Goal: Browse casually: Explore the website without a specific task or goal

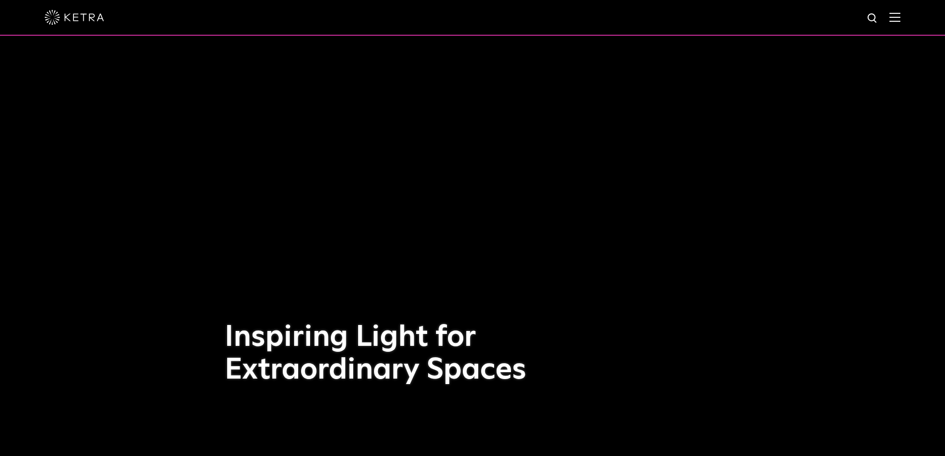
drag, startPoint x: 542, startPoint y: 235, endPoint x: 547, endPoint y: 226, distance: 9.8
click at [547, 226] on div "Inspiring Light for Extraordinary Spaces" at bounding box center [473, 228] width 496 height 456
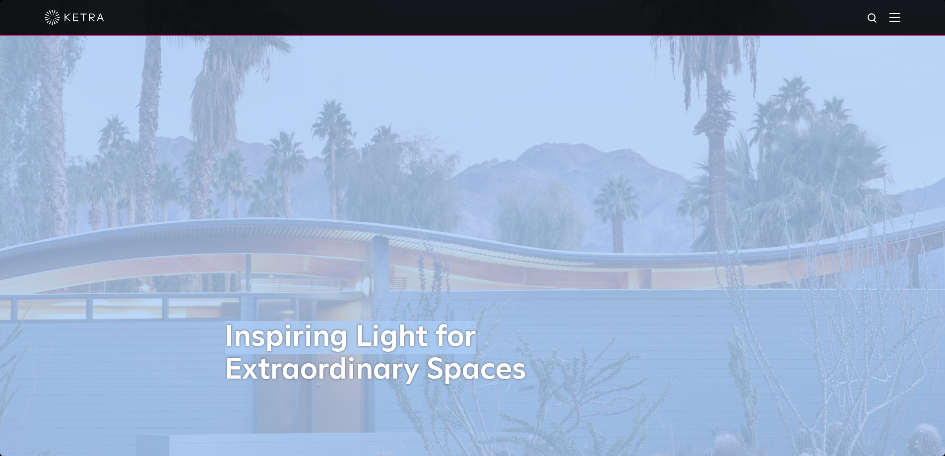
drag, startPoint x: 554, startPoint y: 226, endPoint x: 0, endPoint y: 240, distance: 554.4
click at [0, 233] on div "[PERSON_NAME]-hero-wave-house-exterior-03 Inspiring Light for Extraordinary Spa…" at bounding box center [472, 228] width 945 height 456
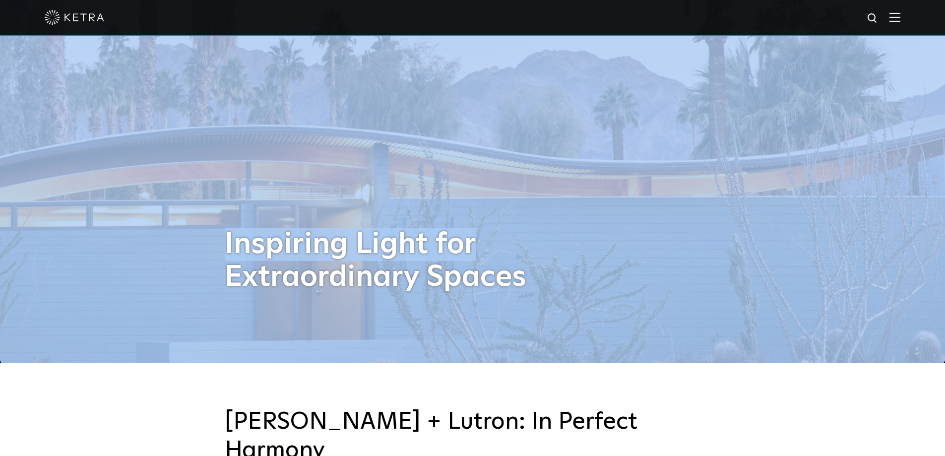
scroll to position [198, 0]
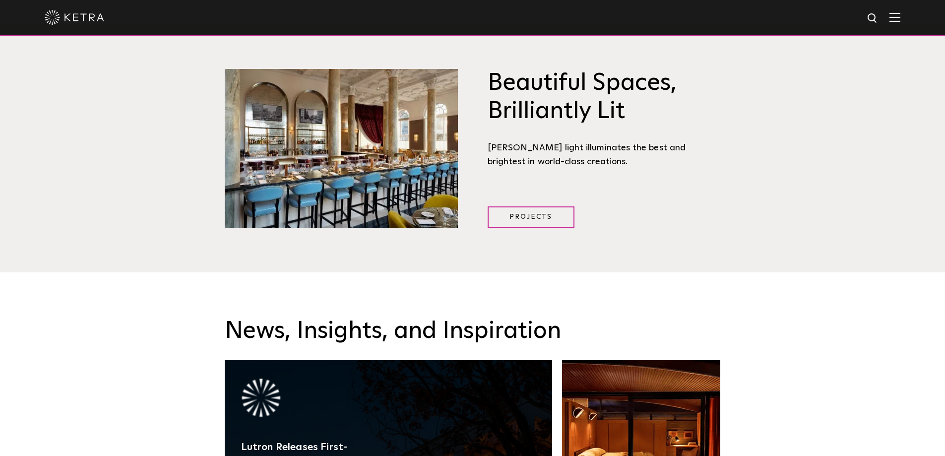
scroll to position [1439, 0]
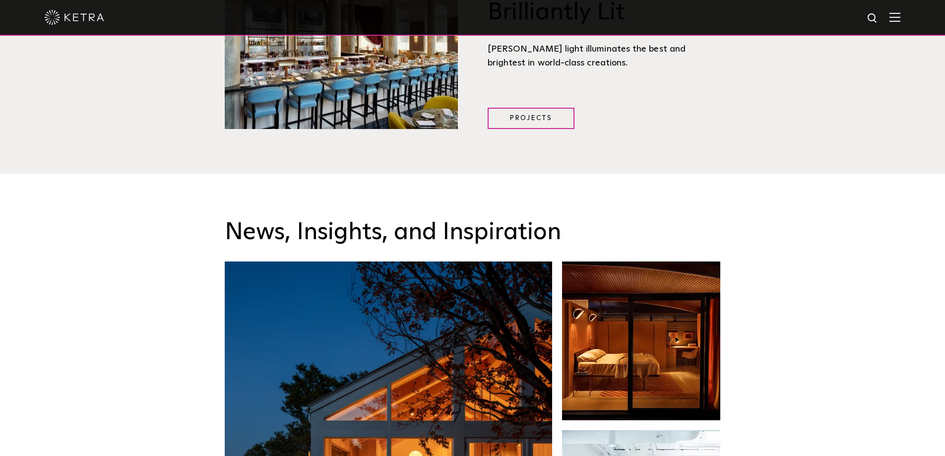
drag, startPoint x: 378, startPoint y: 243, endPoint x: 190, endPoint y: 331, distance: 208.2
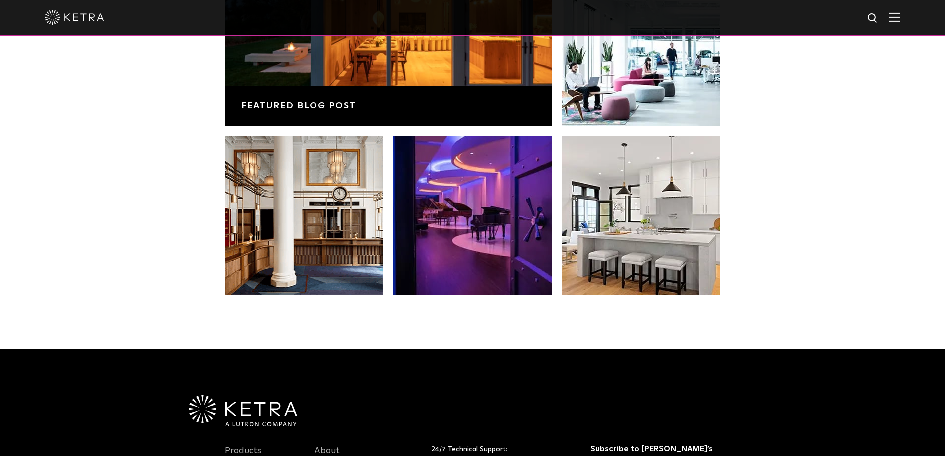
scroll to position [2087, 0]
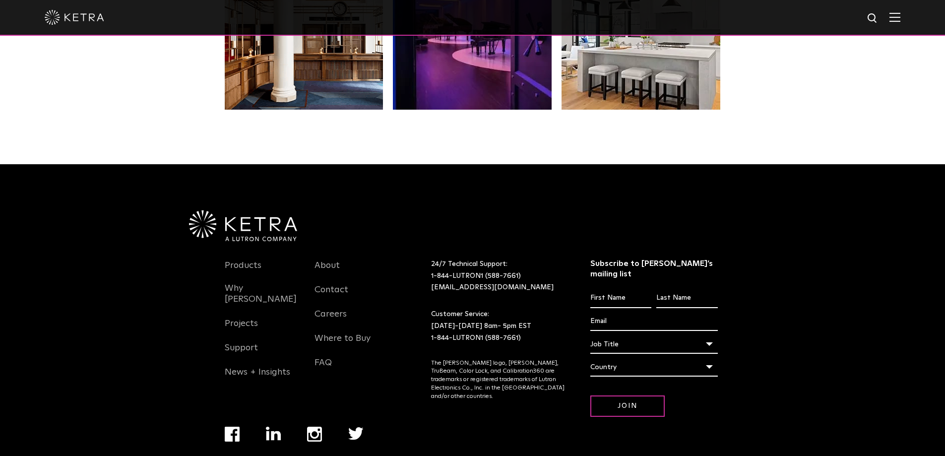
drag, startPoint x: 97, startPoint y: 307, endPoint x: 112, endPoint y: 393, distance: 87.6
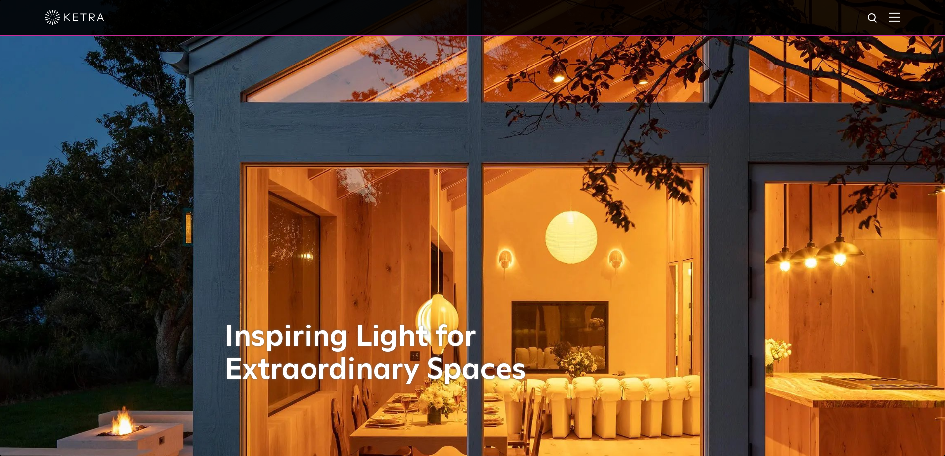
scroll to position [50, 0]
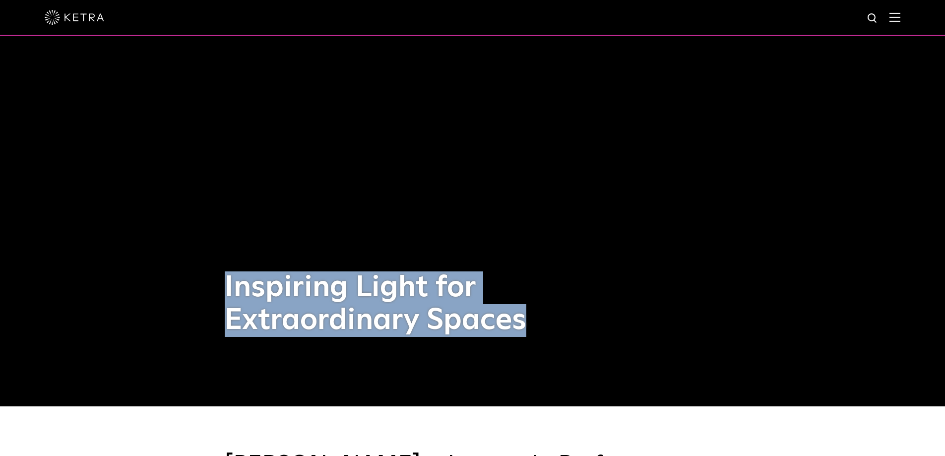
drag, startPoint x: 226, startPoint y: 293, endPoint x: 540, endPoint y: 320, distance: 315.3
click at [540, 321] on h1 "Inspiring Light for Extraordinary Spaces" at bounding box center [386, 303] width 323 height 65
copy h1 "Inspiring Light for Extraordinary Spaces"
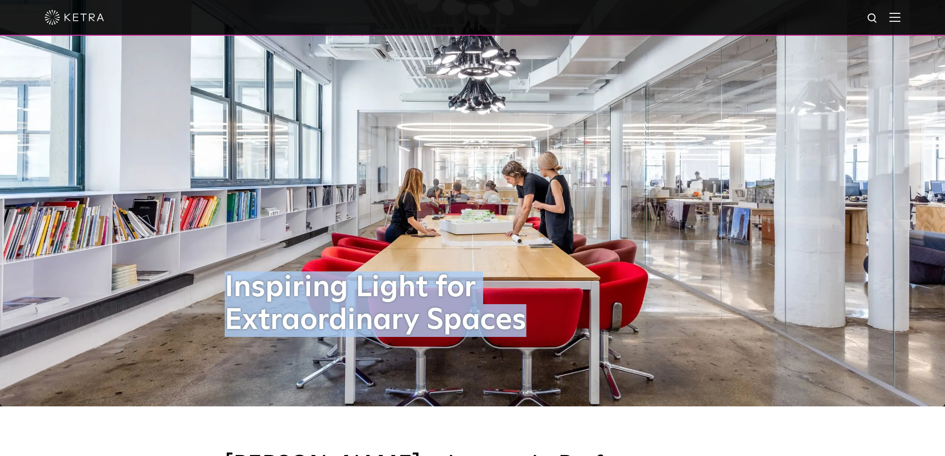
click at [408, 198] on div "Inspiring Light for Extraordinary Spaces" at bounding box center [473, 178] width 496 height 456
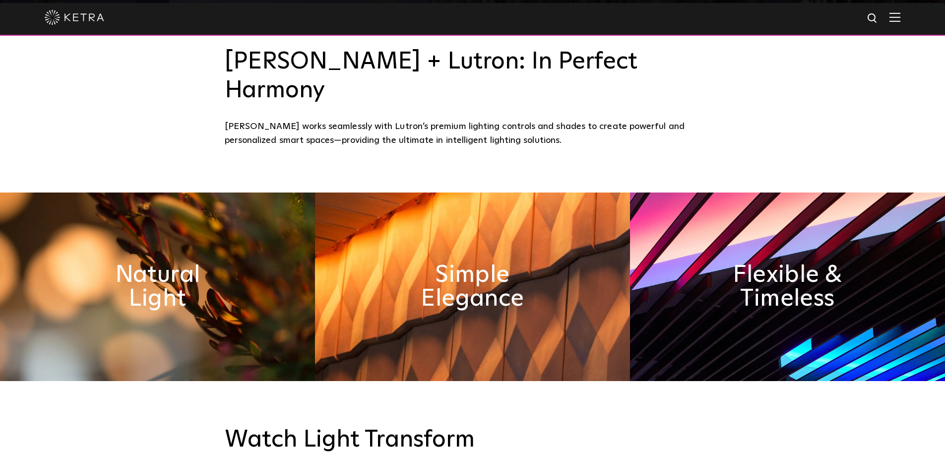
scroll to position [546, 0]
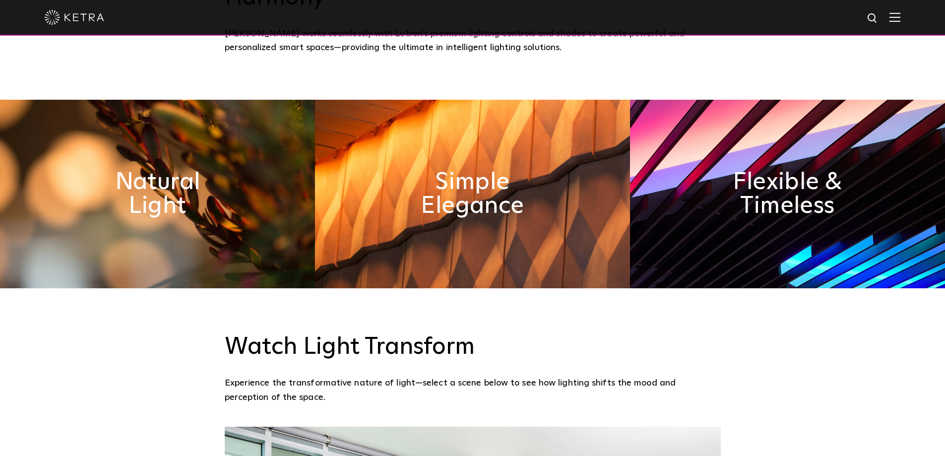
click at [207, 213] on img at bounding box center [157, 194] width 315 height 189
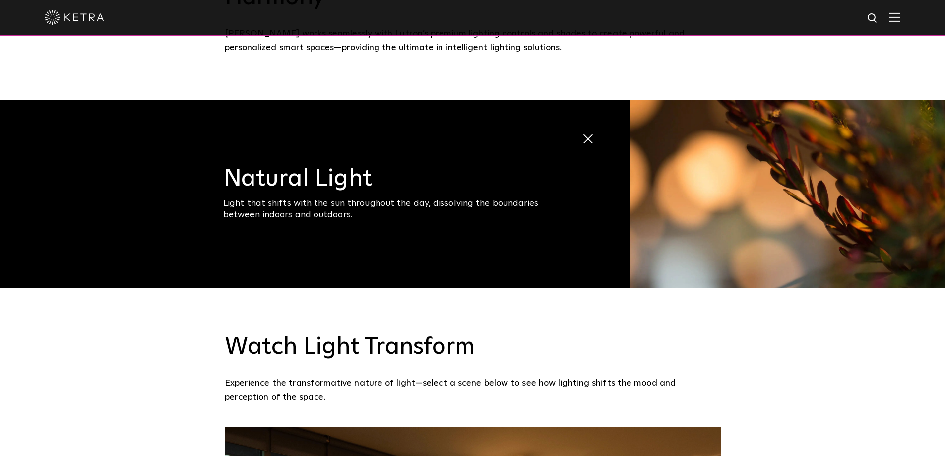
click at [587, 131] on span at bounding box center [590, 139] width 17 height 17
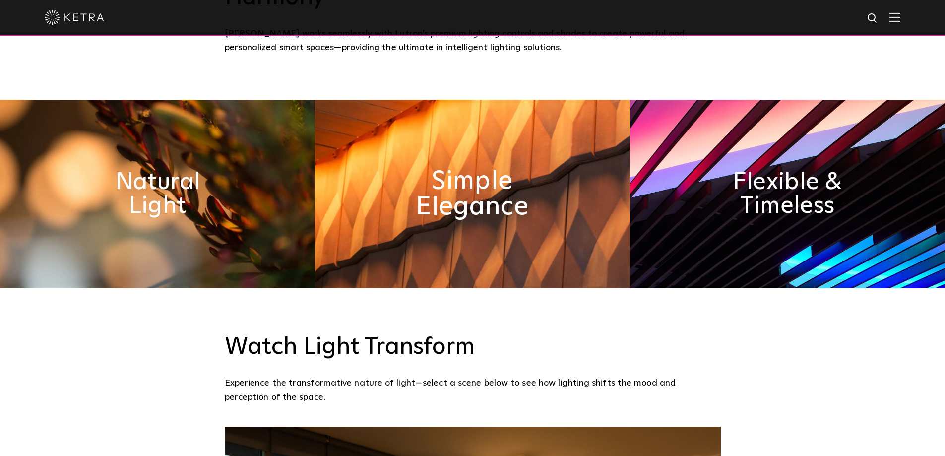
click at [450, 182] on h2 "Simple Elegance" at bounding box center [473, 194] width 162 height 52
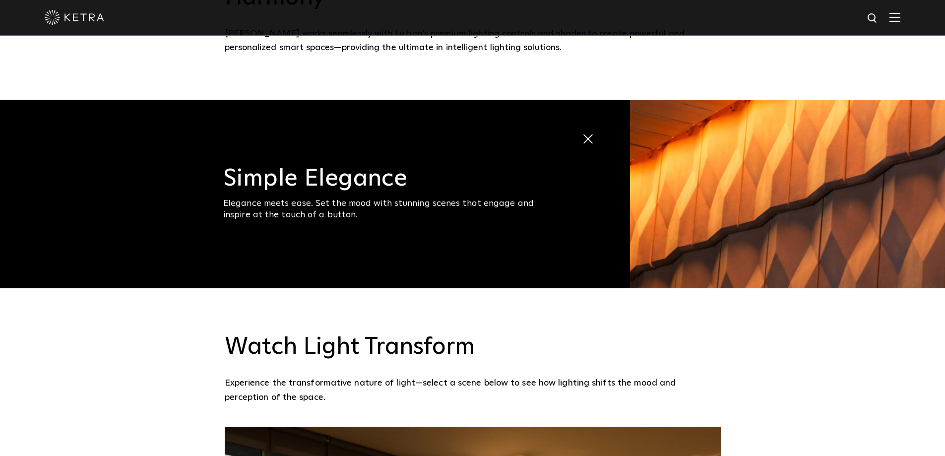
click at [602, 107] on span "Simple Elegance Elegance meets ease. Set the mood with stunning scenes that eng…" at bounding box center [315, 194] width 630 height 189
click at [595, 131] on span at bounding box center [590, 139] width 17 height 17
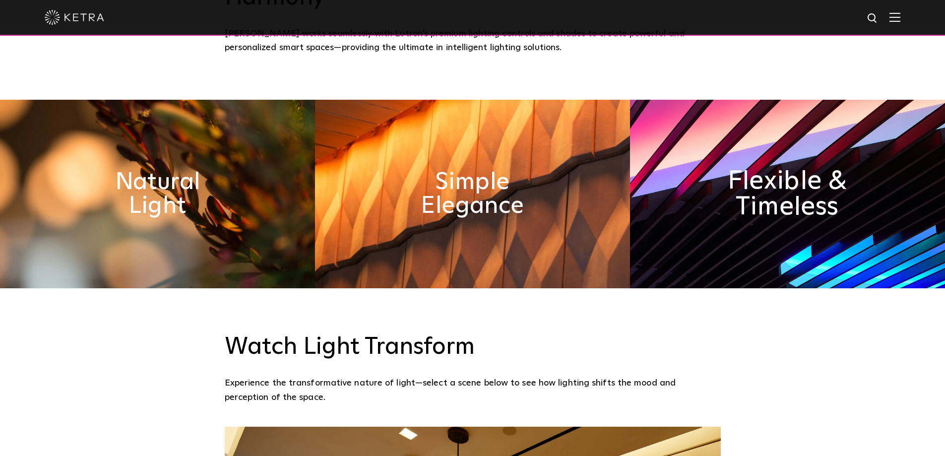
click at [755, 178] on h2 "Flexible & Timeless" at bounding box center [788, 194] width 162 height 52
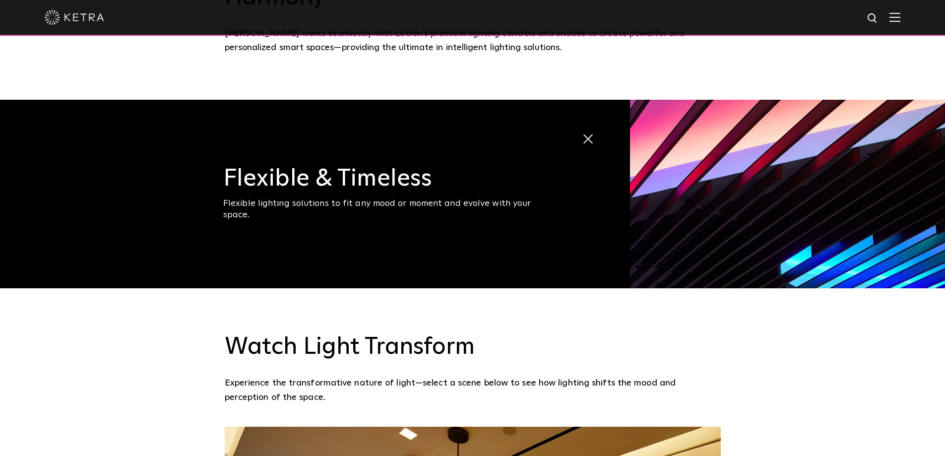
click at [664, 179] on img at bounding box center [787, 194] width 315 height 189
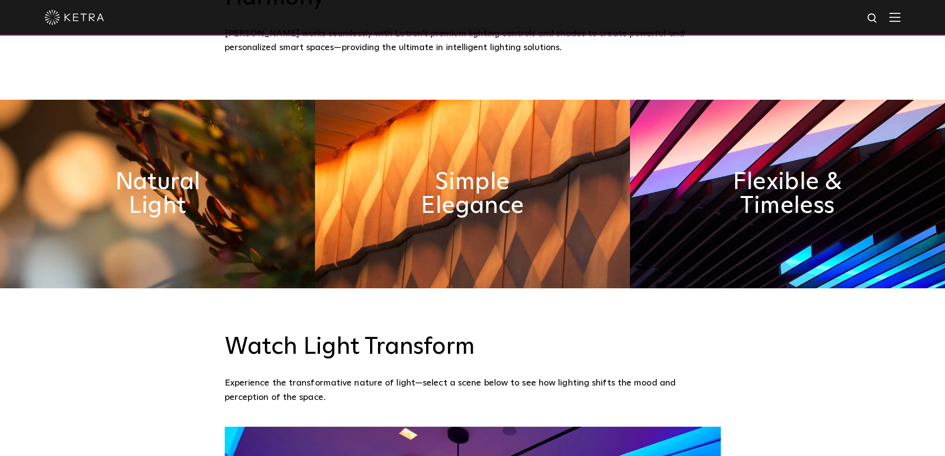
click at [449, 207] on img at bounding box center [472, 194] width 315 height 189
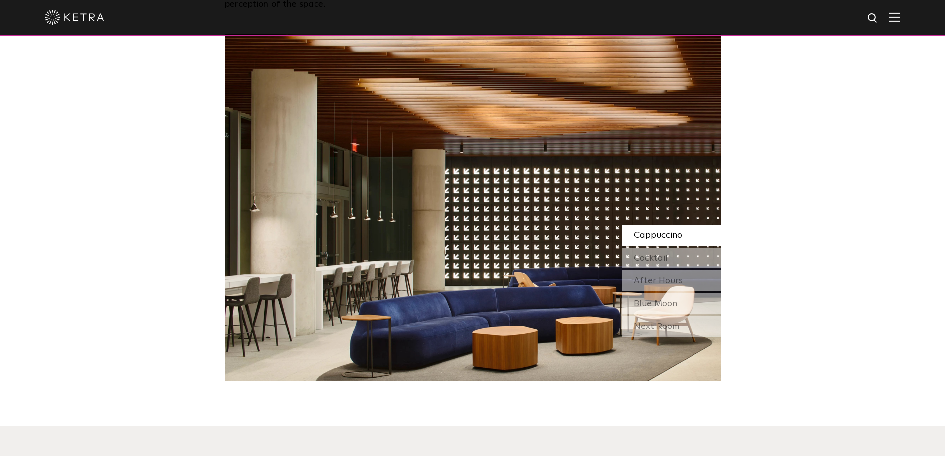
scroll to position [943, 0]
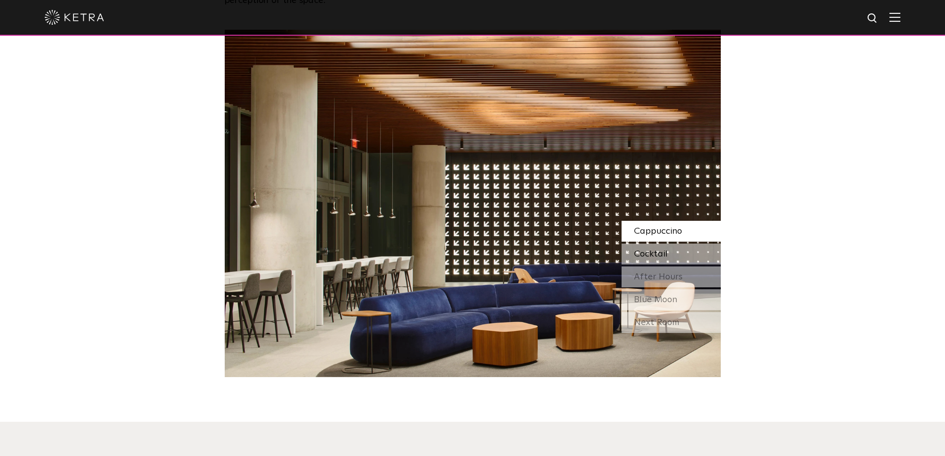
click at [671, 244] on div "Cocktail" at bounding box center [671, 254] width 99 height 21
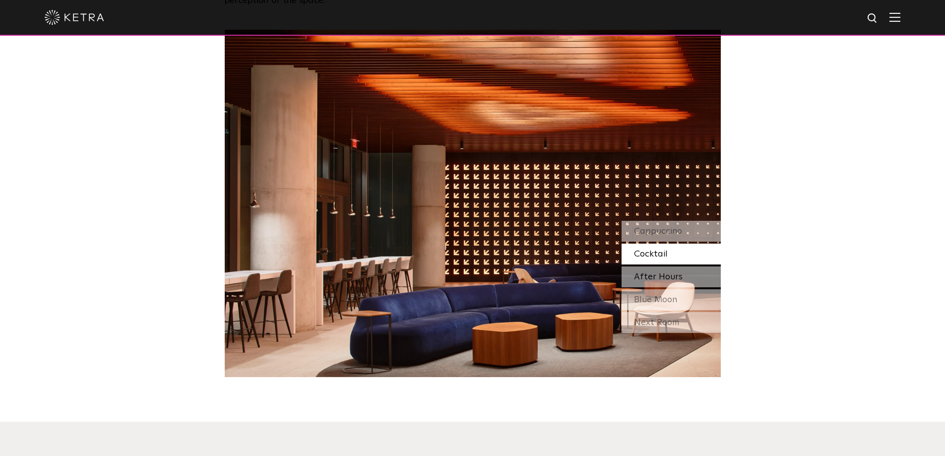
click at [653, 266] on div "After Hours" at bounding box center [671, 276] width 99 height 21
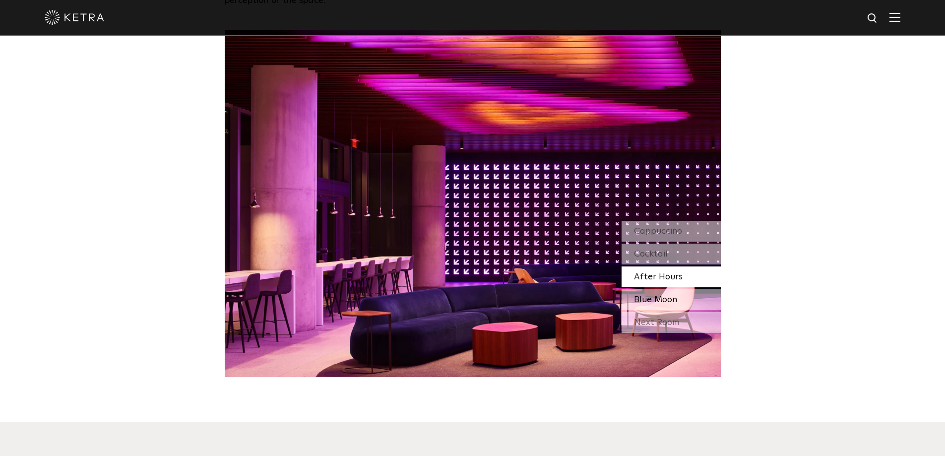
click at [652, 295] on span "Blue Moon" at bounding box center [655, 299] width 43 height 9
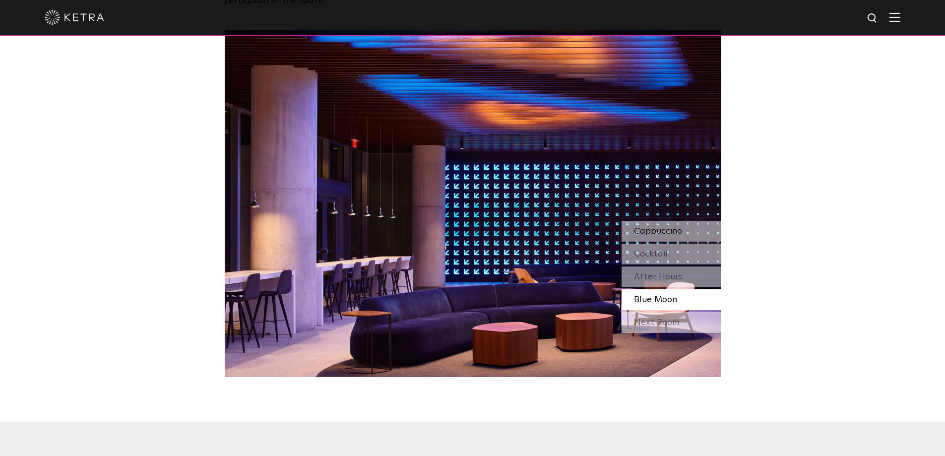
click at [661, 227] on span "Cappuccino" at bounding box center [658, 231] width 48 height 9
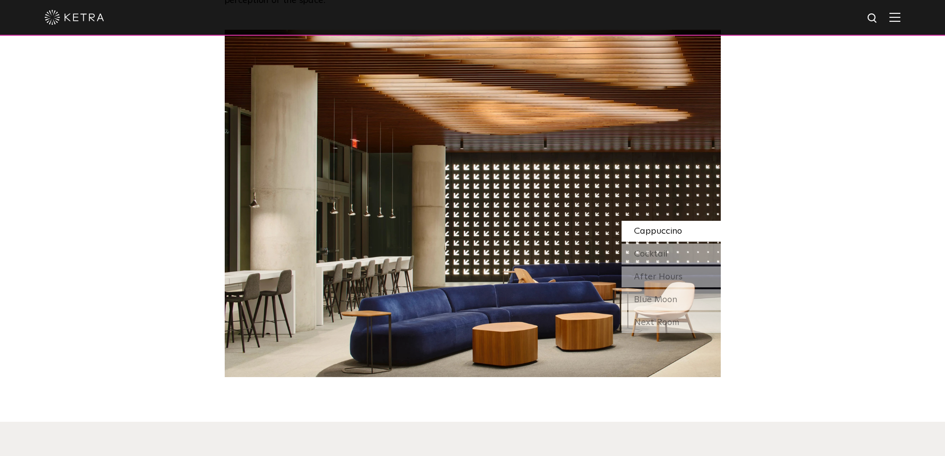
click at [658, 221] on div "Cappuccino Cocktail After Hours Blue Moon" at bounding box center [671, 265] width 99 height 89
click at [657, 244] on div "Cocktail" at bounding box center [671, 254] width 99 height 21
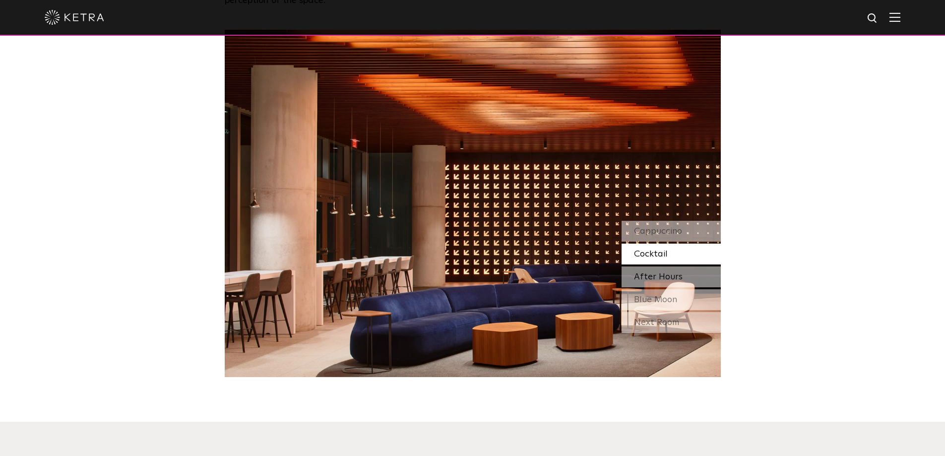
click at [652, 266] on div "After Hours" at bounding box center [671, 276] width 99 height 21
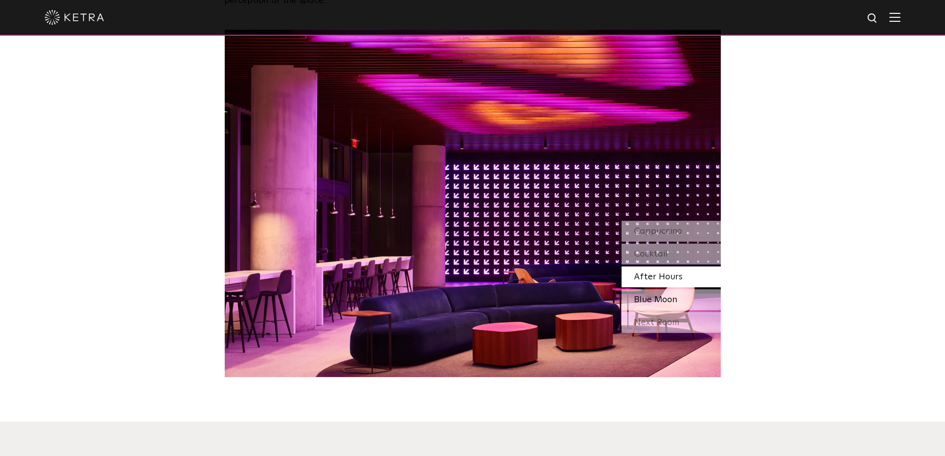
click at [652, 295] on span "Blue Moon" at bounding box center [655, 299] width 43 height 9
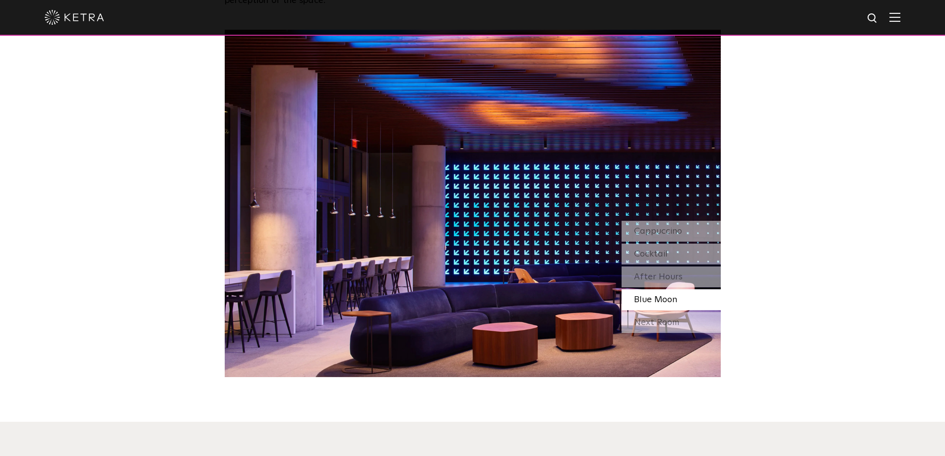
click at [653, 283] on div "Cappuccino Cocktail After Hours Blue Moon Next Room" at bounding box center [671, 278] width 99 height 114
click at [652, 312] on div "Next Room" at bounding box center [671, 322] width 99 height 21
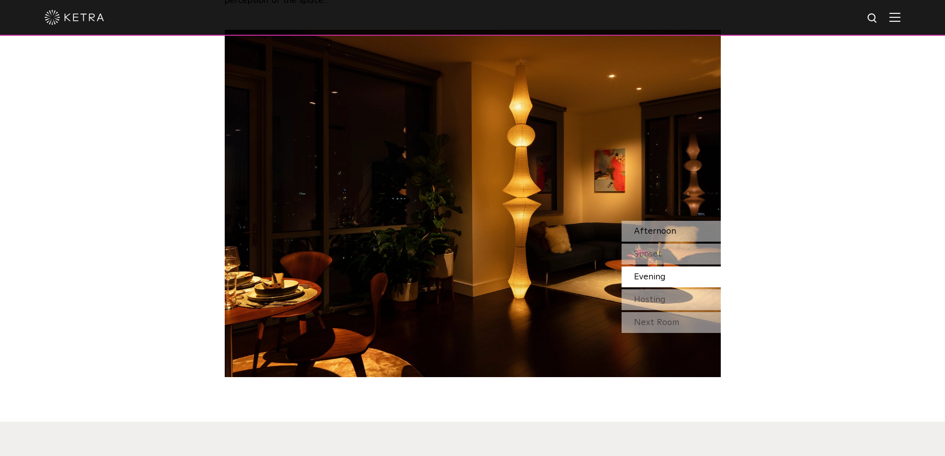
click at [653, 227] on span "Afternoon" at bounding box center [655, 231] width 42 height 9
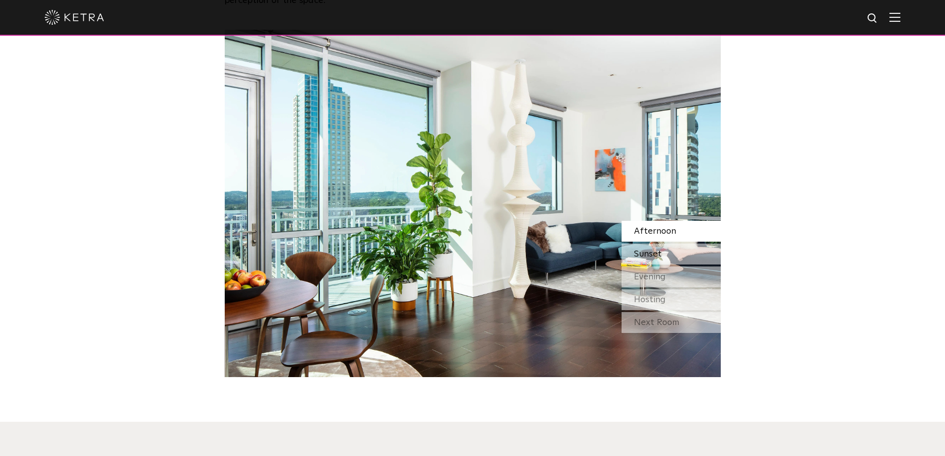
click at [641, 250] on span "Sunset" at bounding box center [648, 254] width 28 height 9
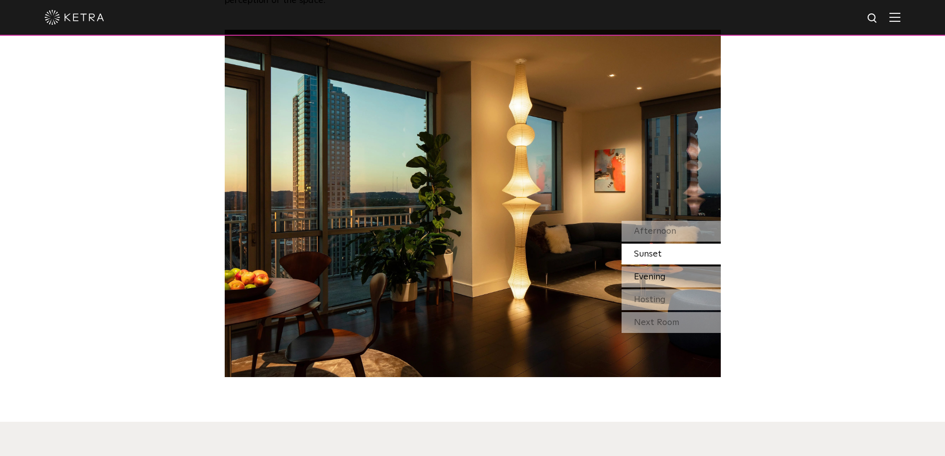
click at [638, 272] on span "Evening" at bounding box center [650, 276] width 32 height 9
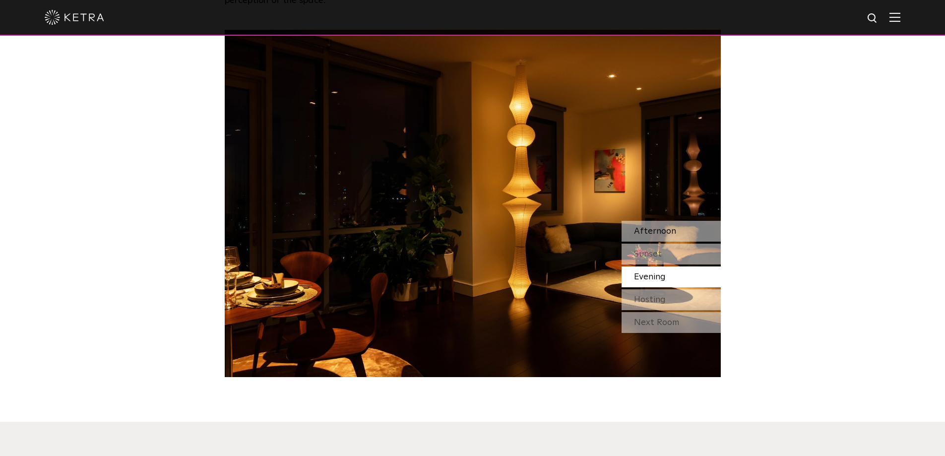
click at [652, 227] on span "Afternoon" at bounding box center [655, 231] width 42 height 9
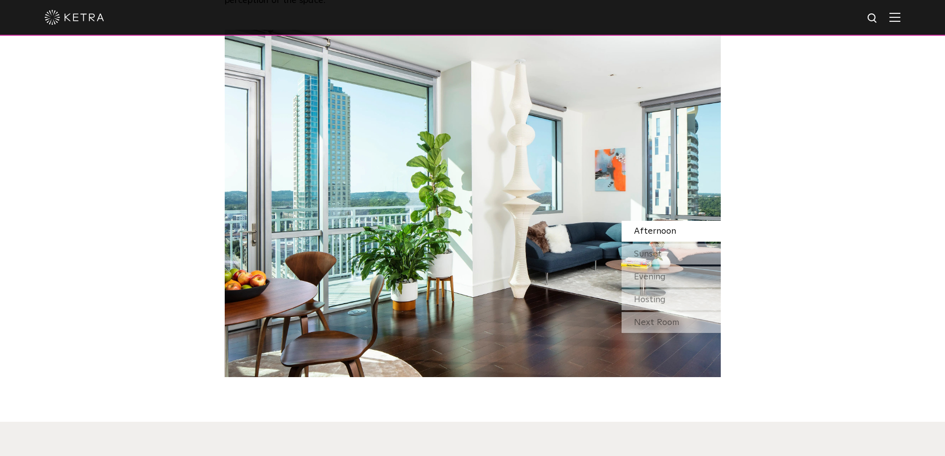
drag, startPoint x: 451, startPoint y: 166, endPoint x: 271, endPoint y: 174, distance: 179.8
click at [258, 169] on img at bounding box center [473, 203] width 496 height 347
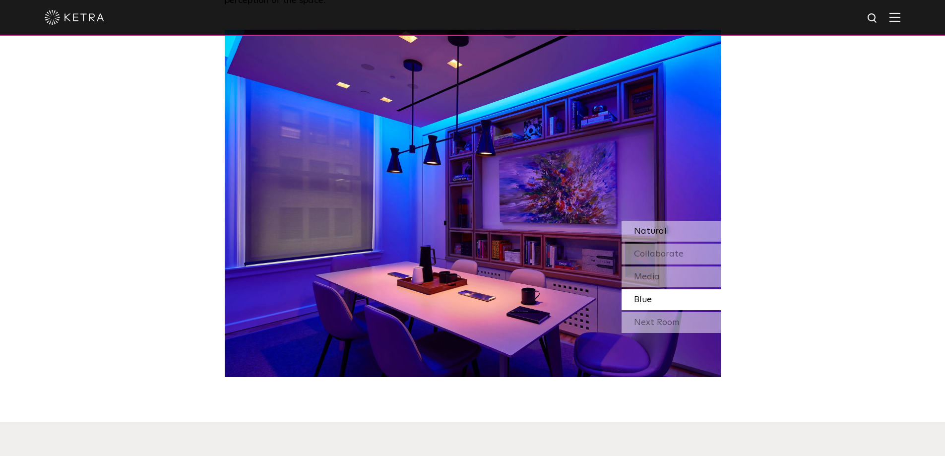
click at [639, 227] on span "Natural" at bounding box center [650, 231] width 33 height 9
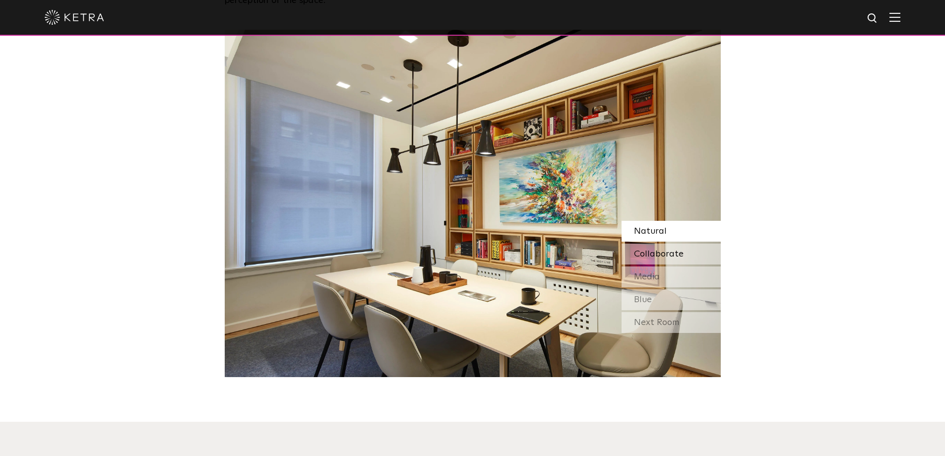
click at [651, 250] on span "Collaborate" at bounding box center [659, 254] width 50 height 9
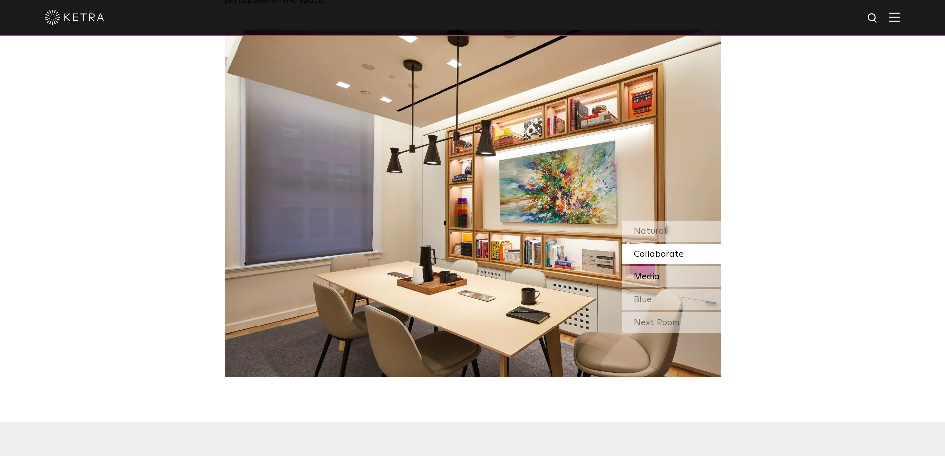
click at [655, 272] on span "Media" at bounding box center [647, 276] width 26 height 9
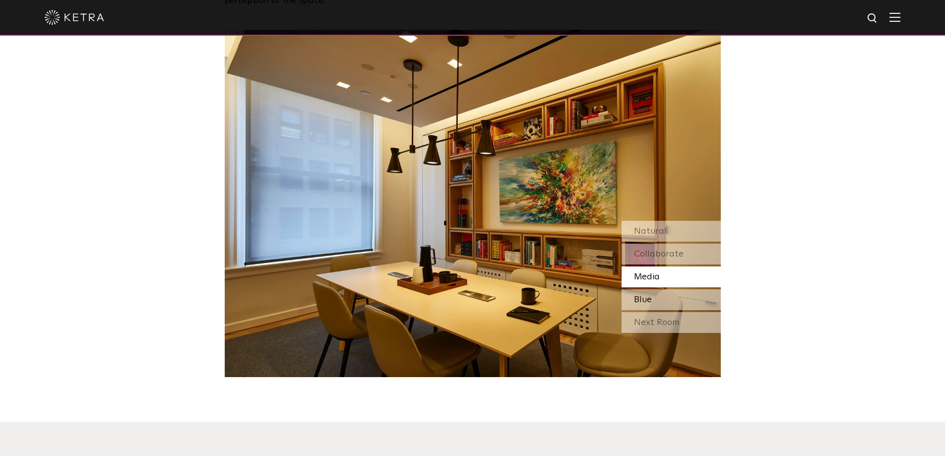
click at [656, 289] on div "Blue" at bounding box center [671, 299] width 99 height 21
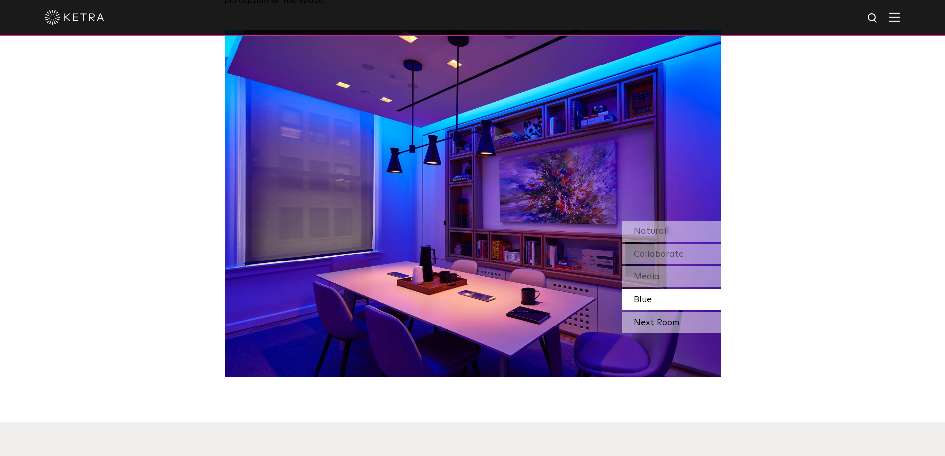
click at [665, 312] on div "Next Room" at bounding box center [671, 322] width 99 height 21
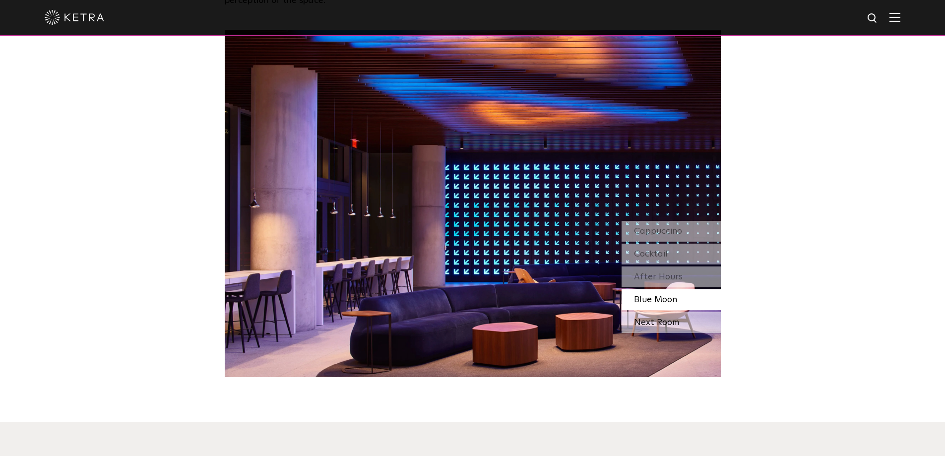
click at [660, 312] on div "Next Room" at bounding box center [671, 322] width 99 height 21
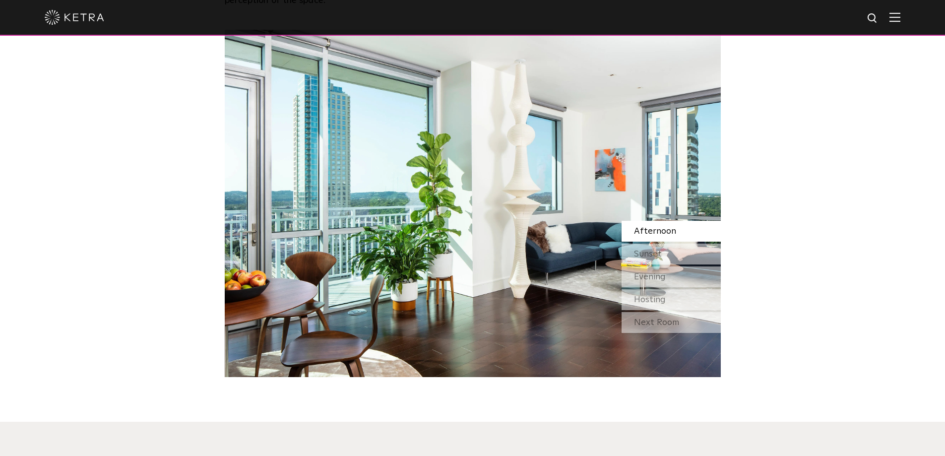
click at [661, 227] on span "Afternoon" at bounding box center [655, 231] width 42 height 9
click at [654, 250] on span "Sunset" at bounding box center [648, 254] width 28 height 9
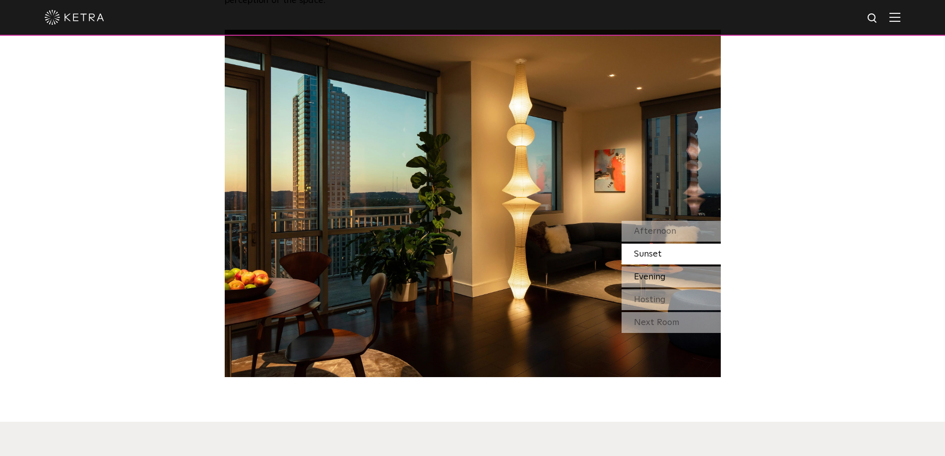
click at [646, 272] on span "Evening" at bounding box center [650, 276] width 32 height 9
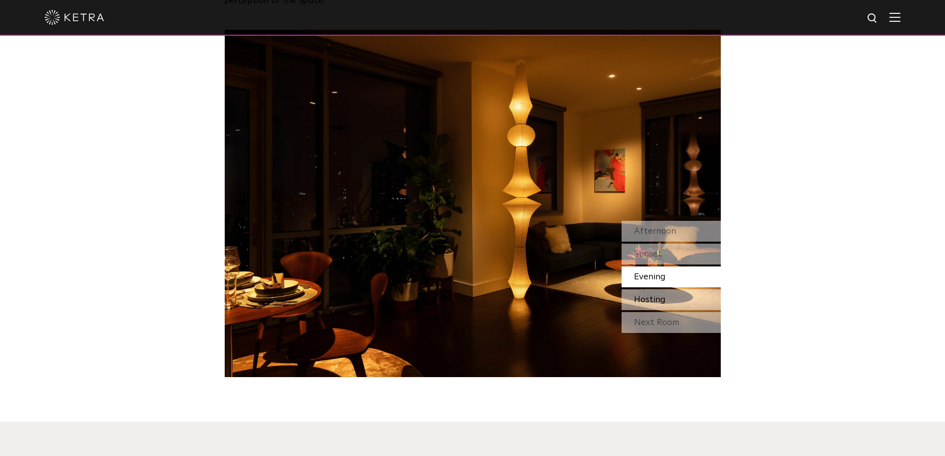
click at [645, 295] on span "Hosting" at bounding box center [650, 299] width 32 height 9
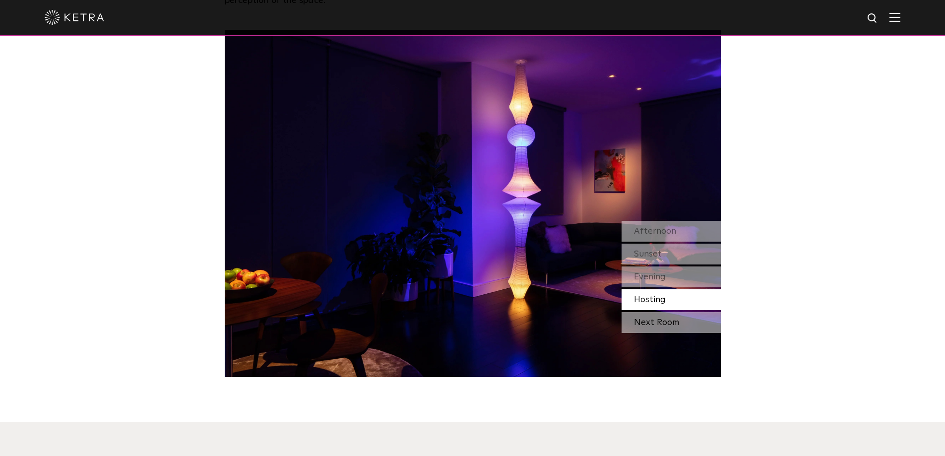
click at [648, 312] on div "Next Room" at bounding box center [671, 322] width 99 height 21
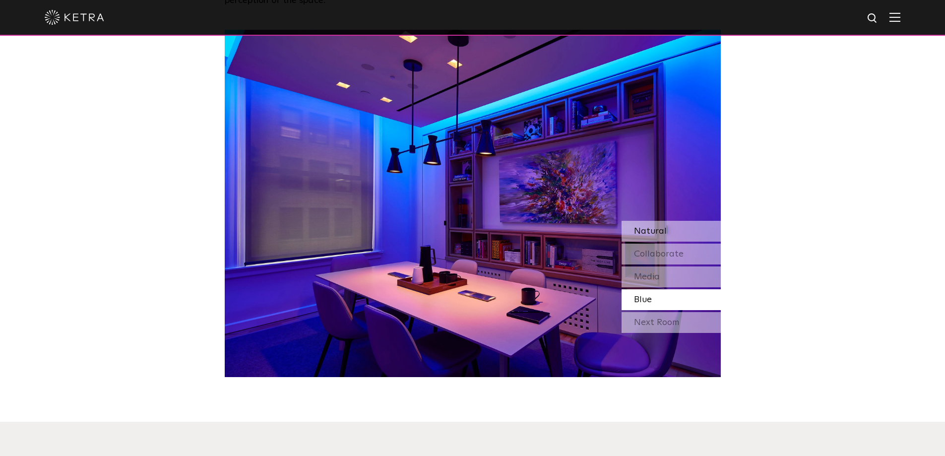
click at [651, 227] on span "Natural" at bounding box center [650, 231] width 33 height 9
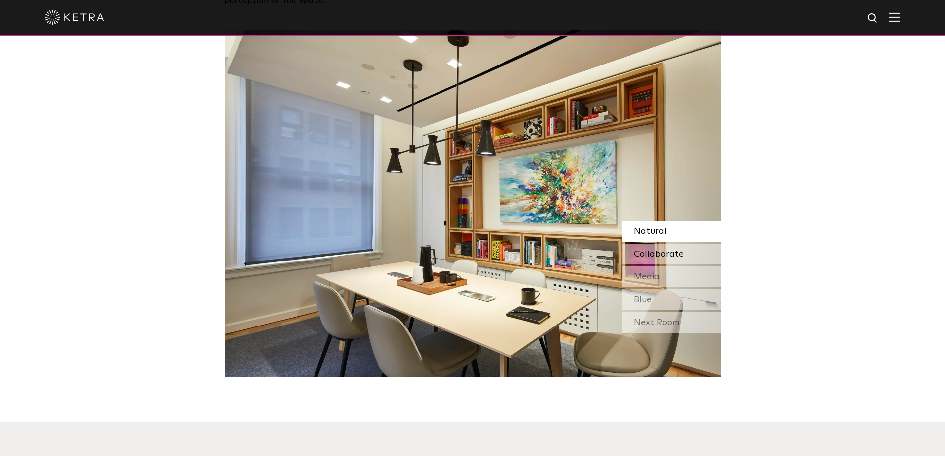
click at [649, 244] on div "Collaborate" at bounding box center [671, 254] width 99 height 21
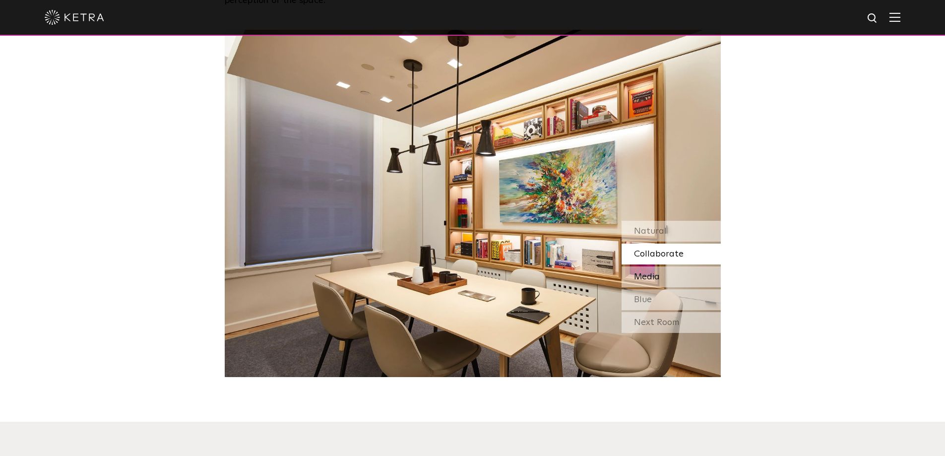
click at [648, 266] on div "Media" at bounding box center [671, 276] width 99 height 21
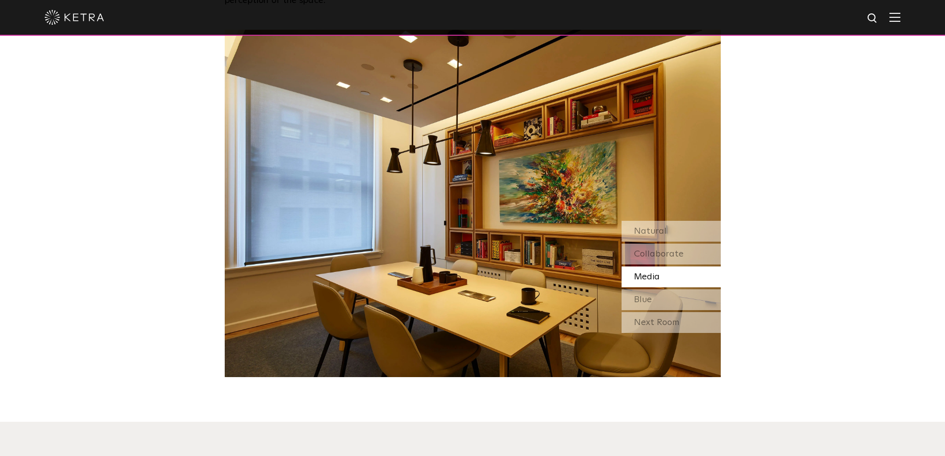
click at [649, 266] on div "Media" at bounding box center [671, 276] width 99 height 21
click at [649, 289] on div "Blue" at bounding box center [671, 299] width 99 height 21
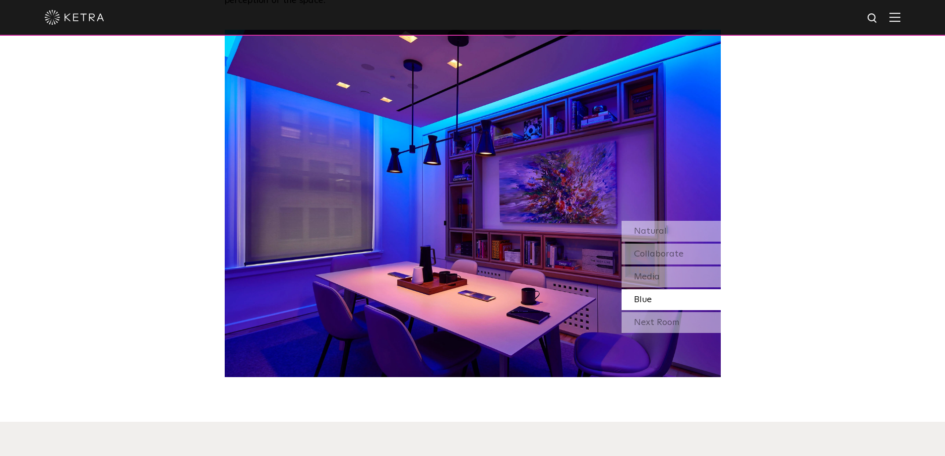
click at [658, 312] on div "Next Room" at bounding box center [671, 322] width 99 height 21
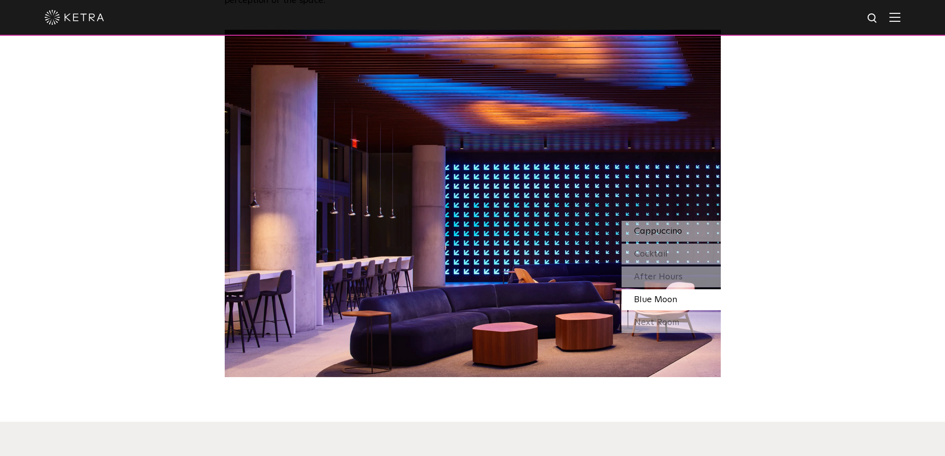
click at [659, 227] on span "Cappuccino" at bounding box center [658, 231] width 48 height 9
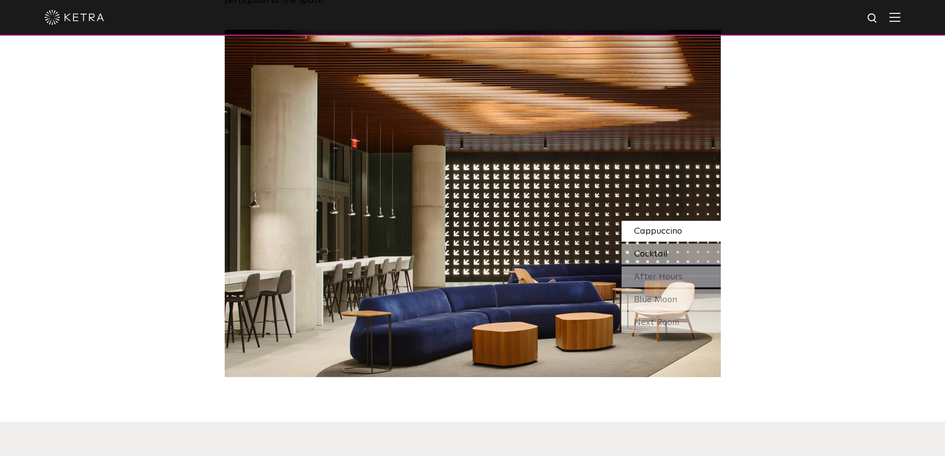
click at [654, 250] on span "Cocktail" at bounding box center [651, 254] width 34 height 9
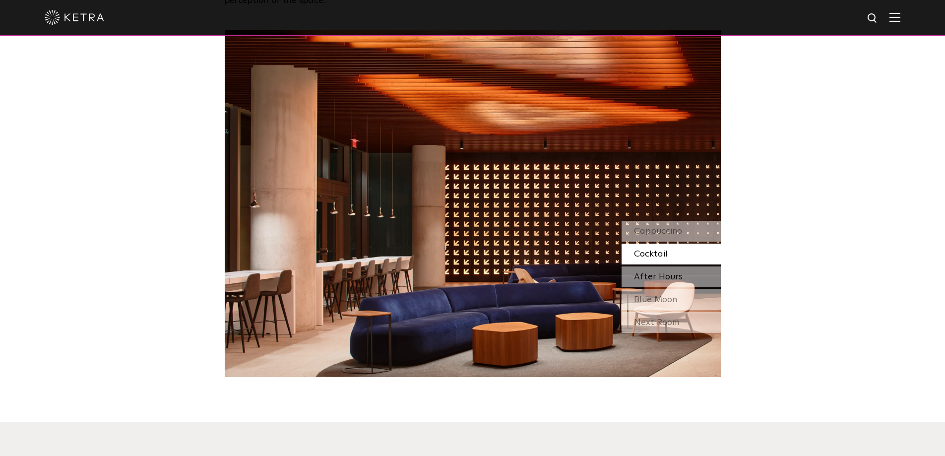
click at [650, 272] on span "After Hours" at bounding box center [658, 276] width 49 height 9
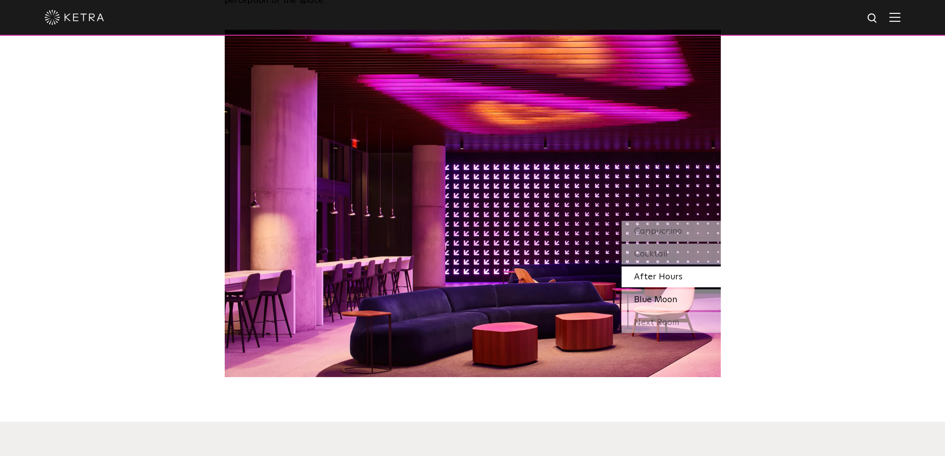
click at [650, 295] on span "Blue Moon" at bounding box center [655, 299] width 43 height 9
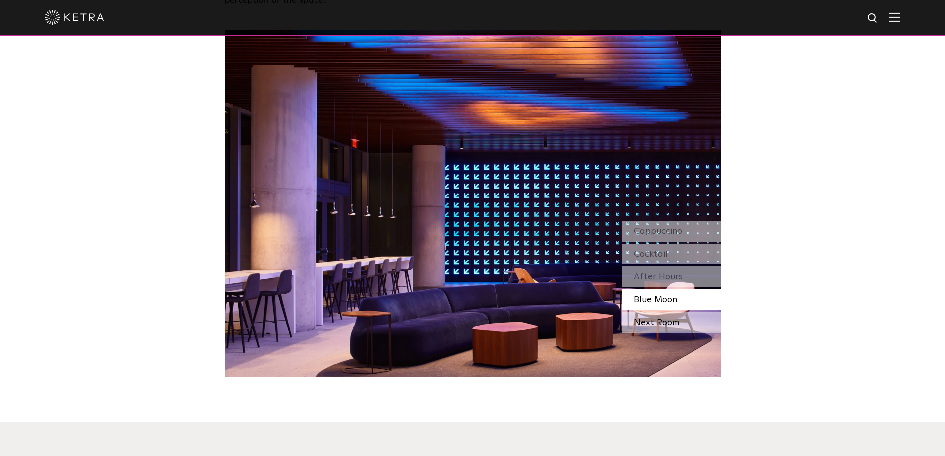
click at [656, 312] on div "Next Room" at bounding box center [671, 322] width 99 height 21
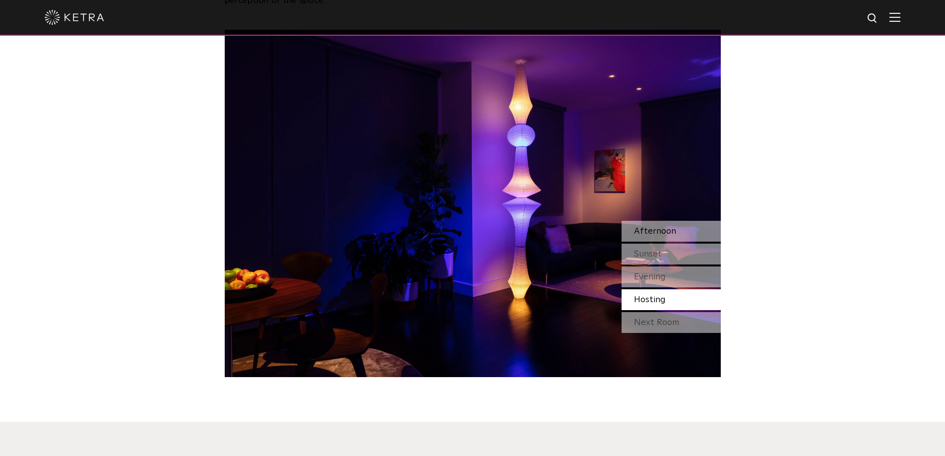
click at [656, 227] on span "Afternoon" at bounding box center [655, 231] width 42 height 9
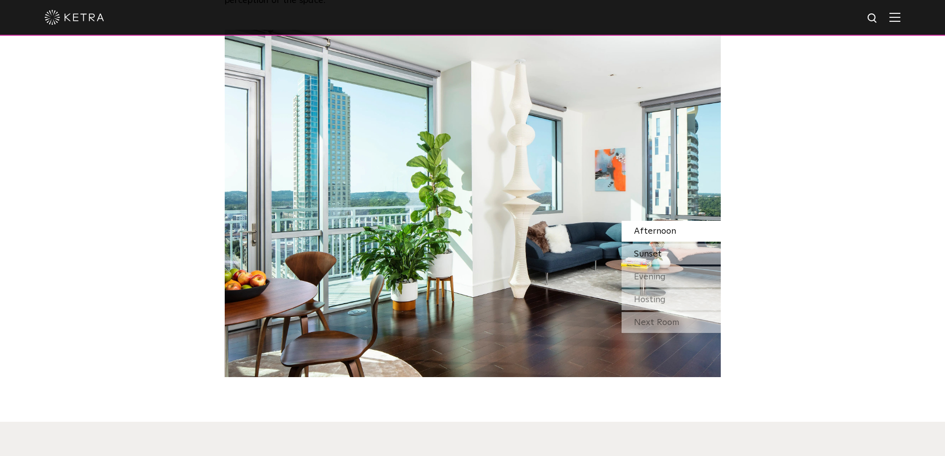
click at [652, 244] on div "Sunset" at bounding box center [671, 254] width 99 height 21
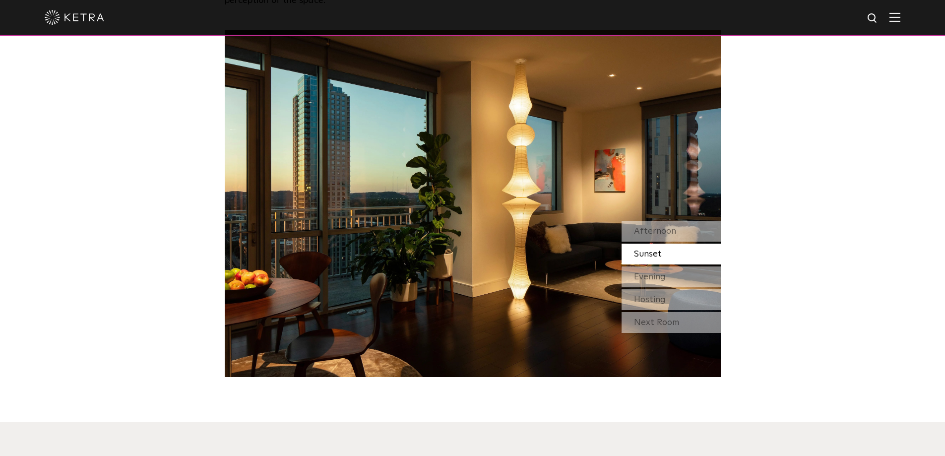
click at [650, 244] on div "Sunset" at bounding box center [671, 254] width 99 height 21
click at [653, 295] on span "Hosting" at bounding box center [650, 299] width 32 height 9
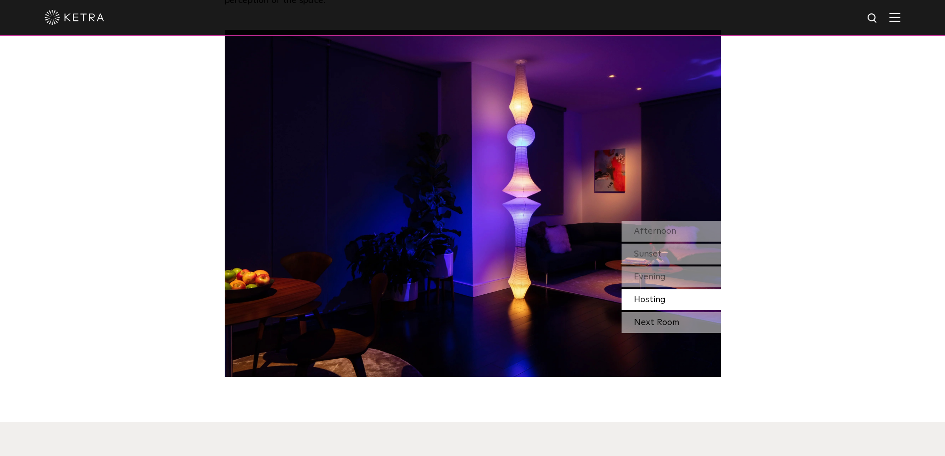
click at [659, 312] on div "Next Room" at bounding box center [671, 322] width 99 height 21
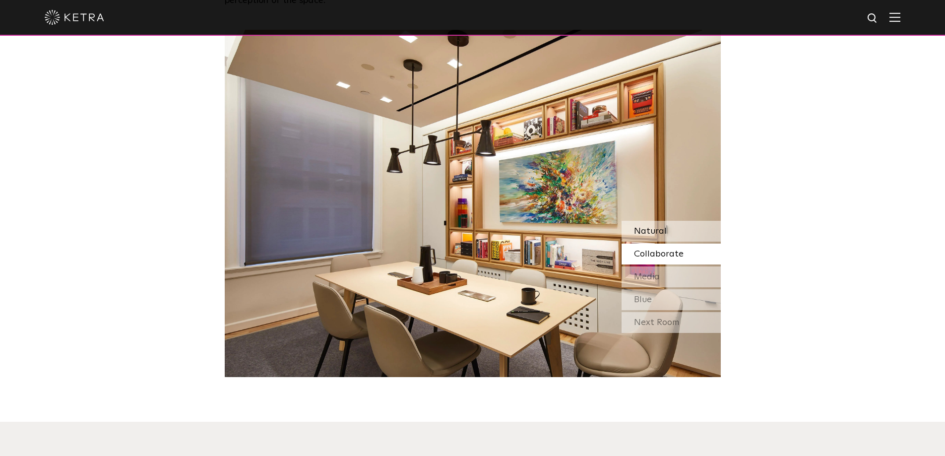
click at [670, 221] on div "Natural" at bounding box center [671, 231] width 99 height 21
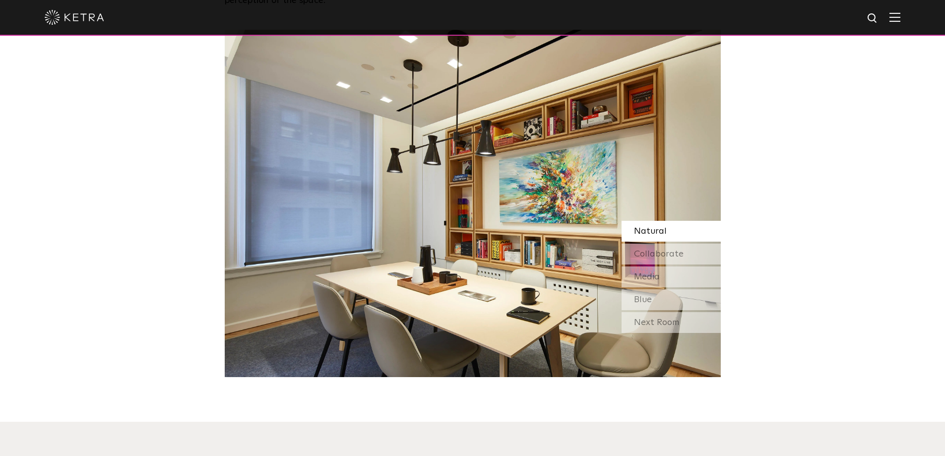
click at [665, 221] on div "Natural" at bounding box center [671, 231] width 99 height 21
drag, startPoint x: 663, startPoint y: 217, endPoint x: 662, endPoint y: 224, distance: 7.5
click at [663, 244] on div "Collaborate" at bounding box center [671, 254] width 99 height 21
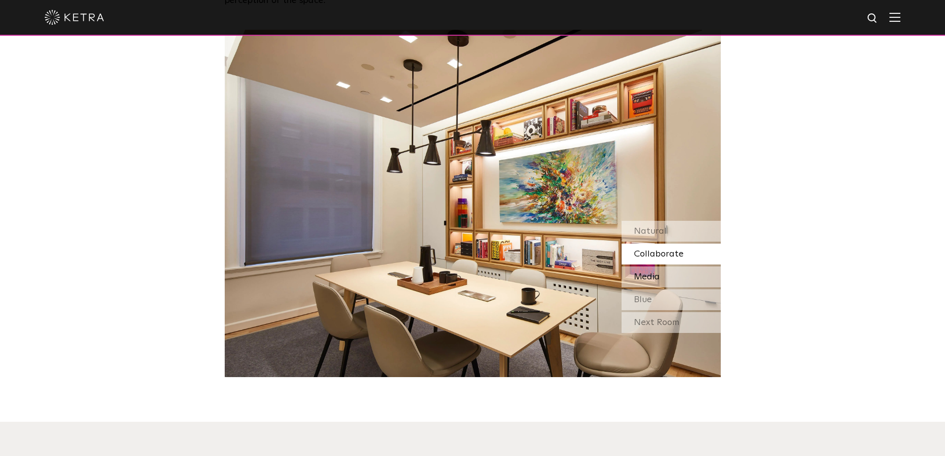
click at [658, 272] on span "Media" at bounding box center [647, 276] width 26 height 9
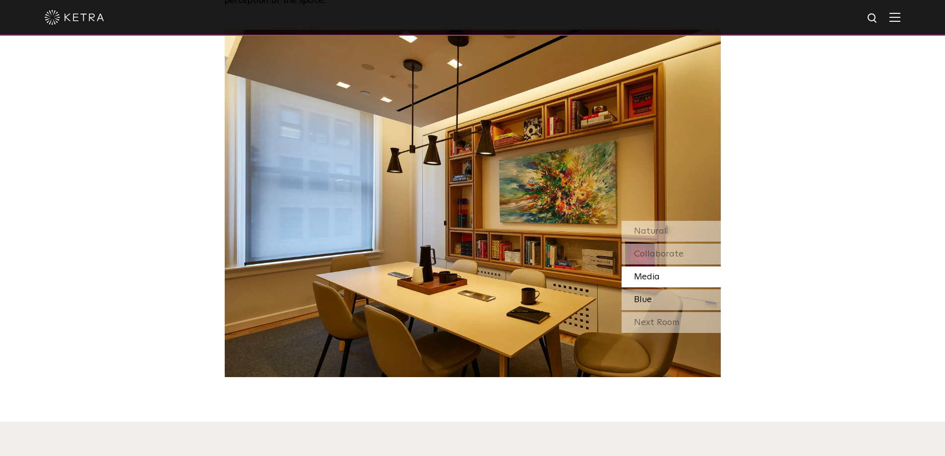
click at [656, 289] on div "Blue" at bounding box center [671, 299] width 99 height 21
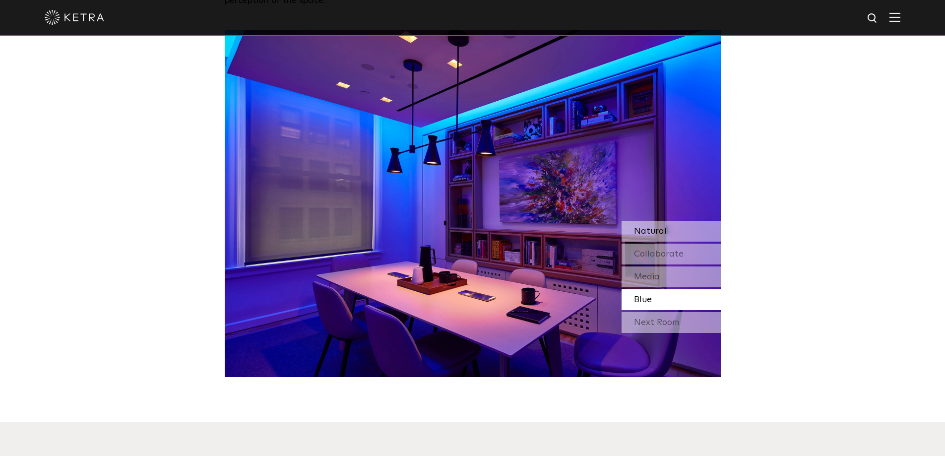
click at [661, 227] on span "Natural" at bounding box center [650, 231] width 33 height 9
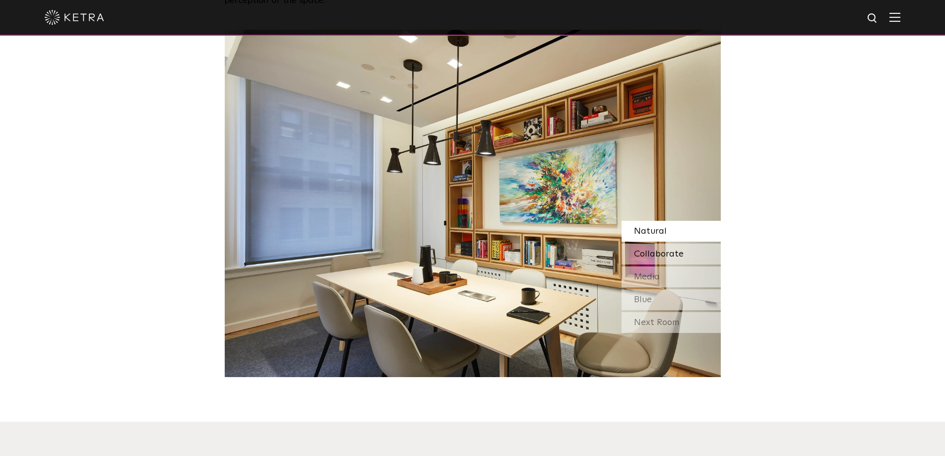
click at [655, 250] on span "Collaborate" at bounding box center [659, 254] width 50 height 9
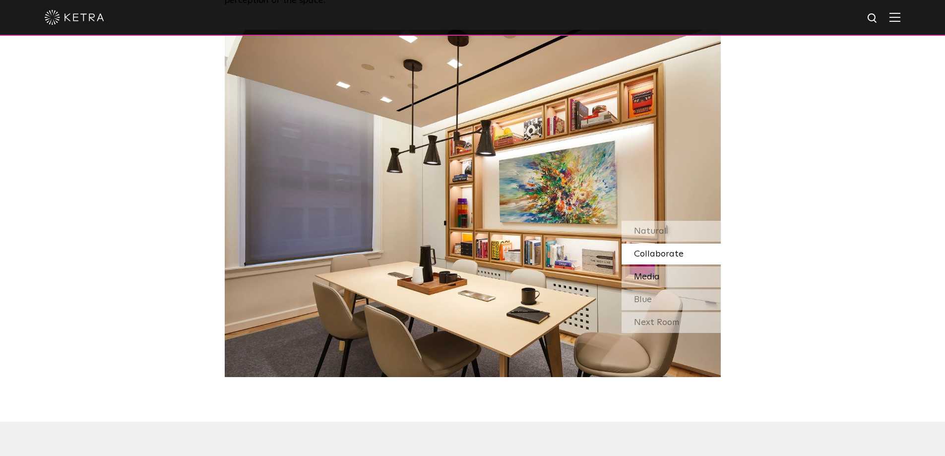
click at [650, 272] on span "Media" at bounding box center [647, 276] width 26 height 9
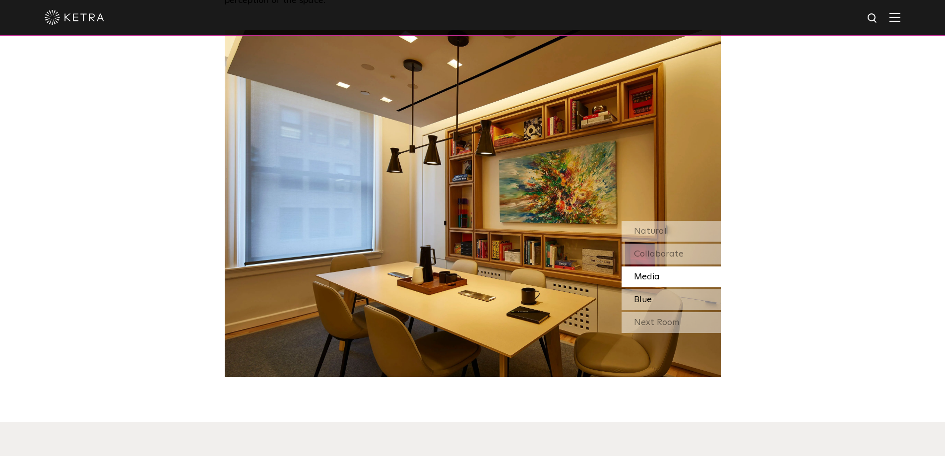
click at [648, 295] on span "Blue" at bounding box center [643, 299] width 18 height 9
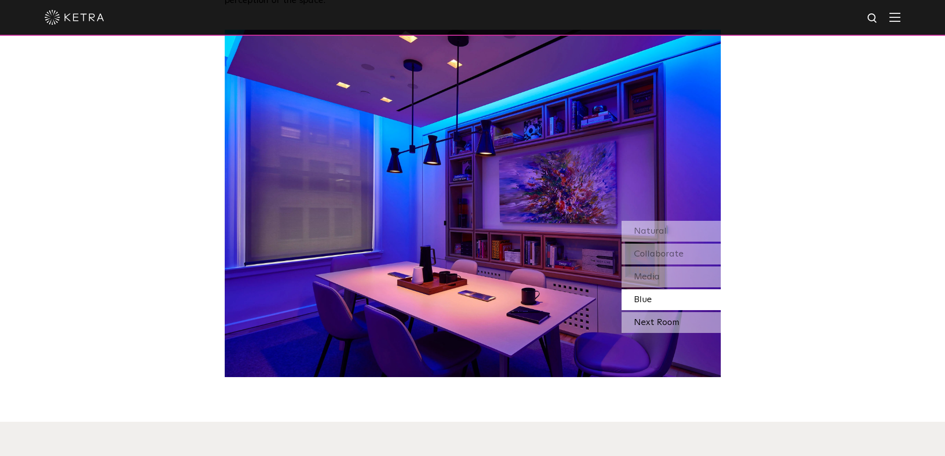
click at [651, 312] on div "Next Room" at bounding box center [671, 322] width 99 height 21
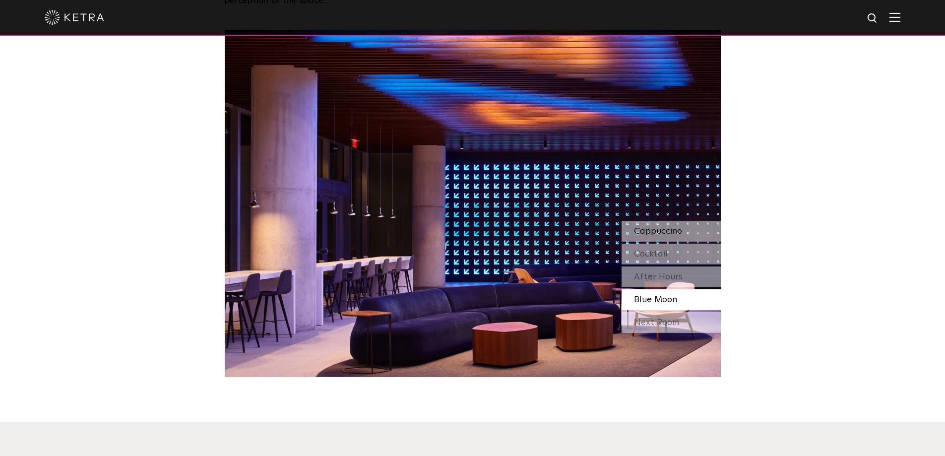
click at [658, 227] on span "Cappuccino" at bounding box center [658, 231] width 48 height 9
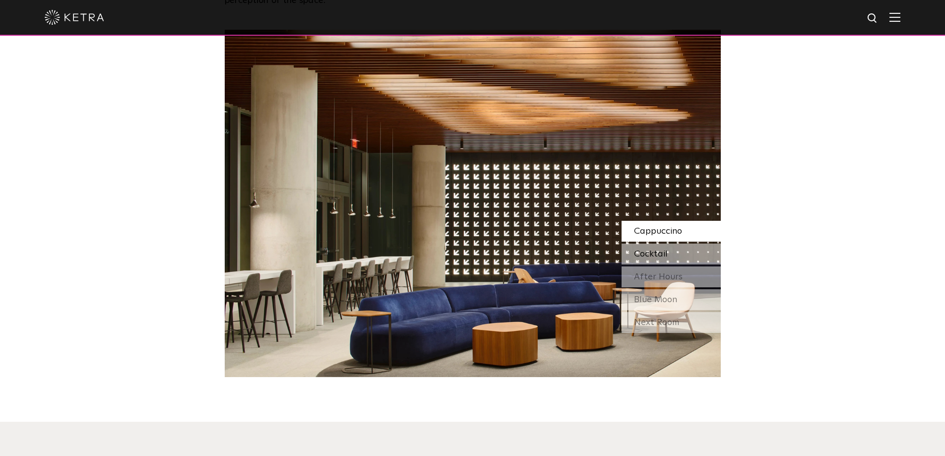
click at [657, 244] on div "Cocktail" at bounding box center [671, 254] width 99 height 21
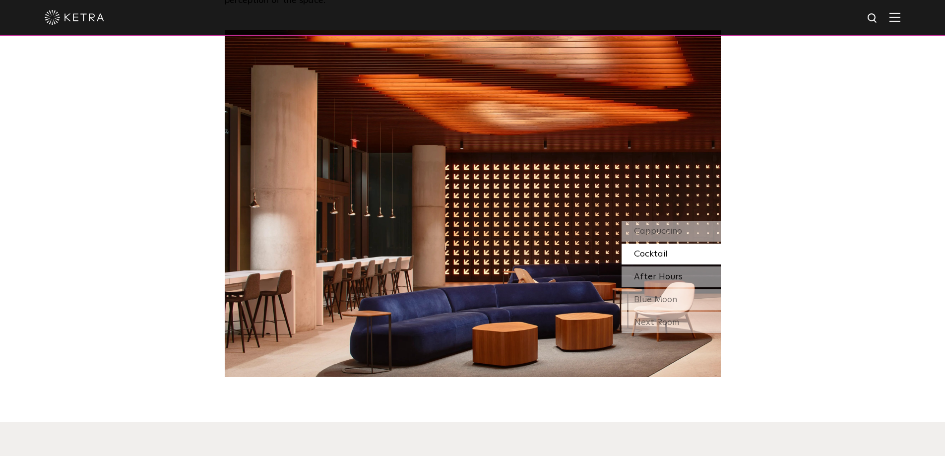
click at [655, 272] on span "After Hours" at bounding box center [658, 276] width 49 height 9
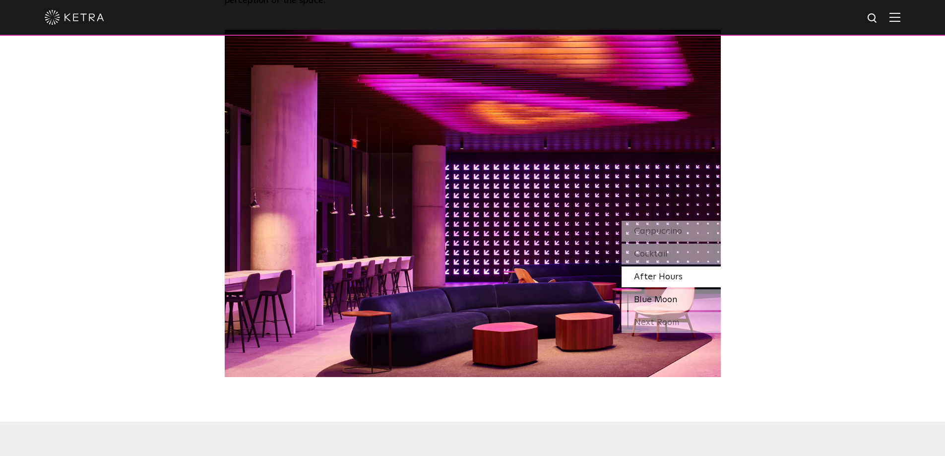
click at [650, 295] on span "Blue Moon" at bounding box center [655, 299] width 43 height 9
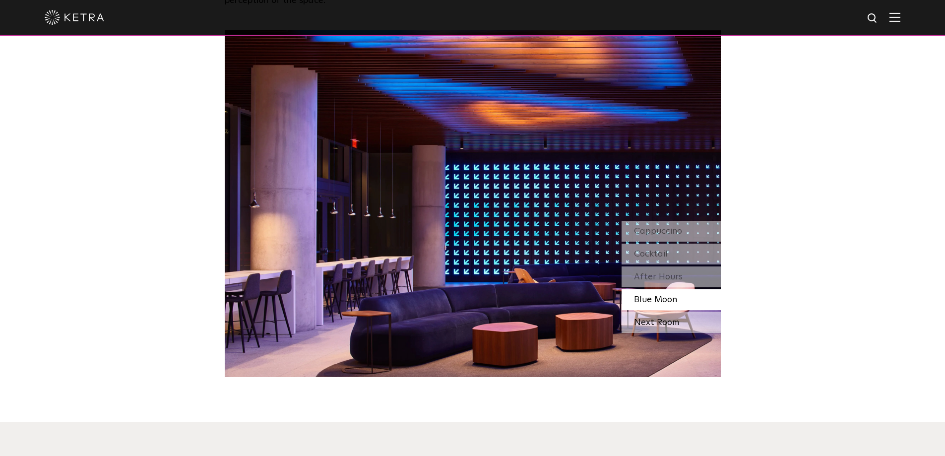
click at [648, 312] on div "Next Room" at bounding box center [671, 322] width 99 height 21
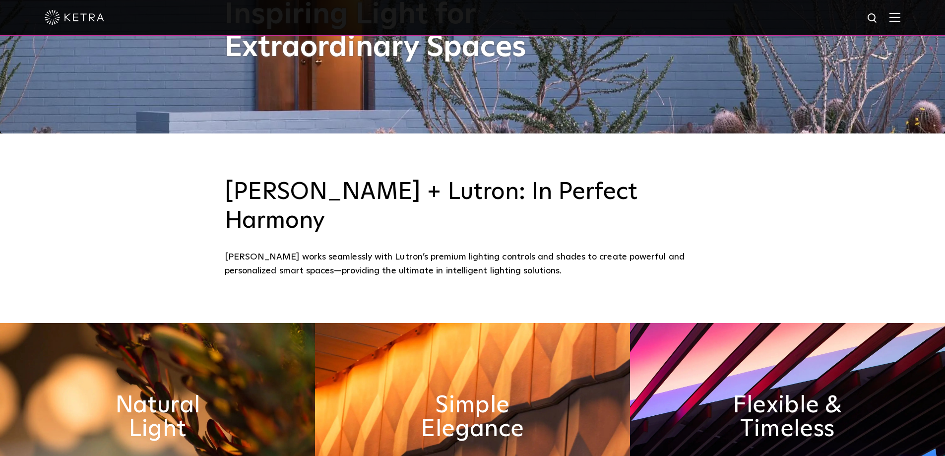
scroll to position [397, 0]
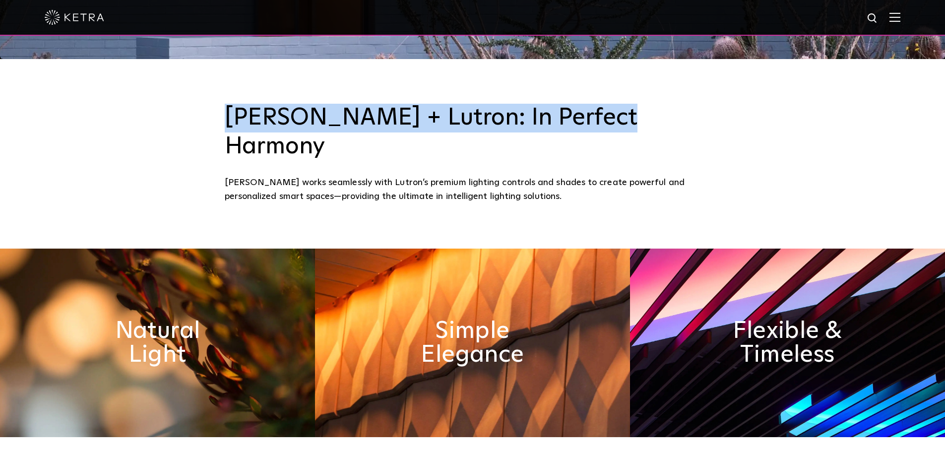
drag, startPoint x: 667, startPoint y: 127, endPoint x: 171, endPoint y: 126, distance: 496.2
click at [176, 122] on div "Ketra + Lutron: In Perfect Harmony Ketra works seamlessly with Lutron’s premium…" at bounding box center [472, 154] width 945 height 190
copy h3 "[PERSON_NAME] + Lutron: In Perfect Harmony"
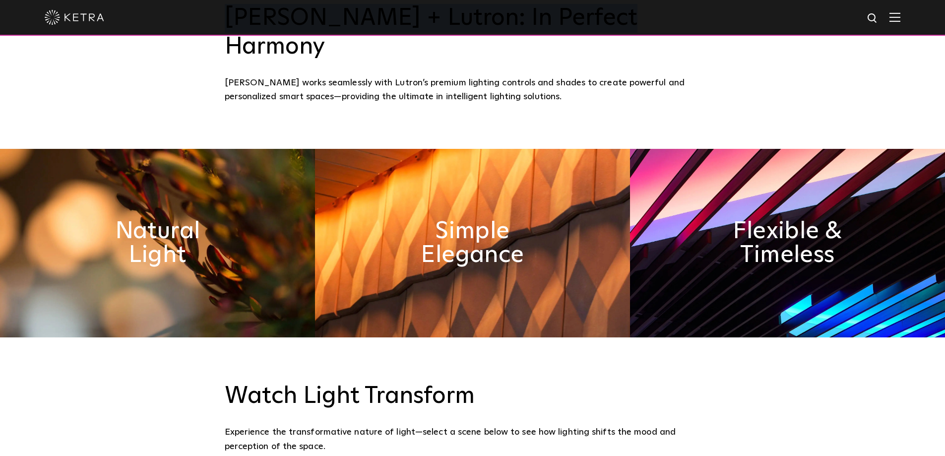
scroll to position [496, 0]
click at [768, 237] on h2 "Flexible & Timeless" at bounding box center [788, 243] width 162 height 52
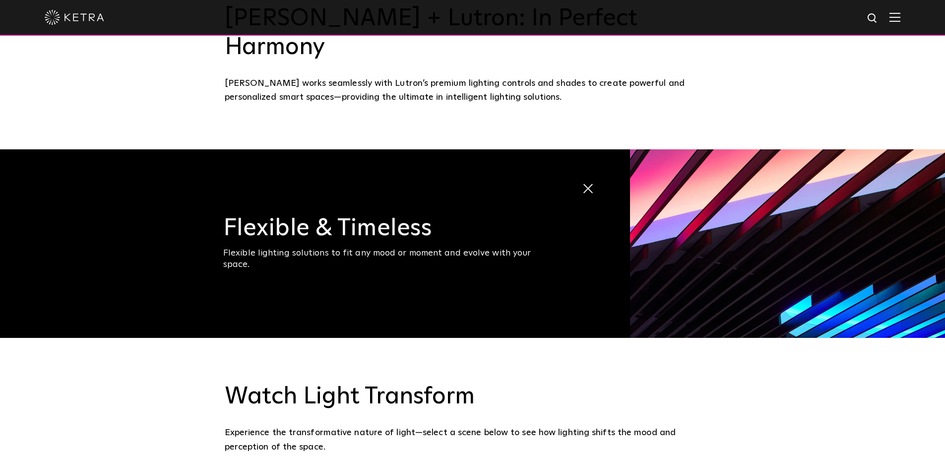
click at [585, 181] on span at bounding box center [590, 189] width 17 height 17
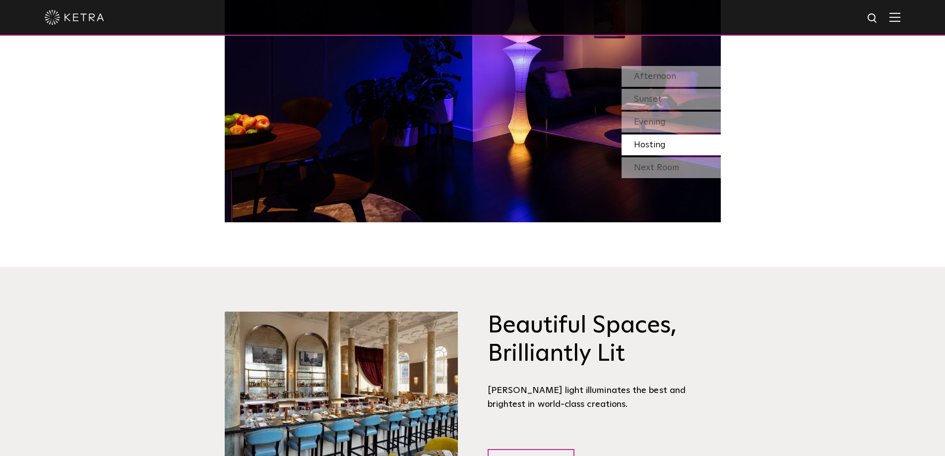
scroll to position [1095, 0]
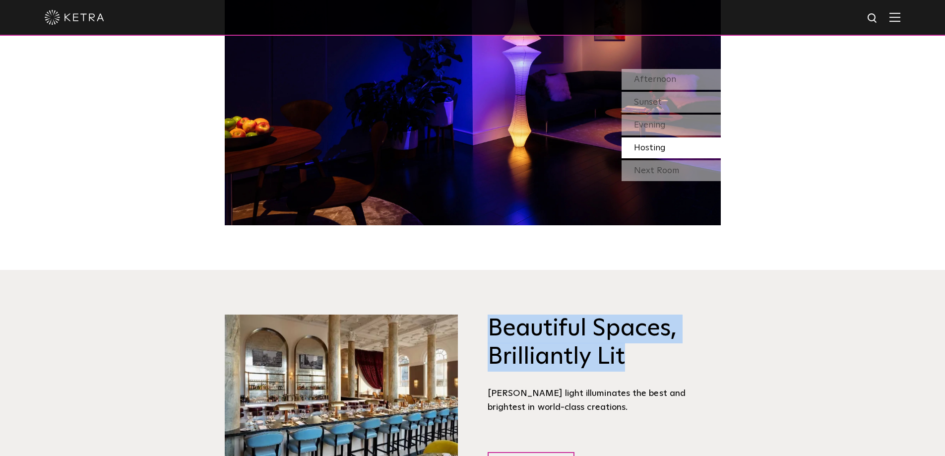
drag, startPoint x: 671, startPoint y: 336, endPoint x: 494, endPoint y: 297, distance: 181.9
click at [494, 315] on h3 "Beautiful Spaces, Brilliantly Lit" at bounding box center [604, 343] width 233 height 57
copy h3 "Beautiful Spaces, Brilliantly Lit"
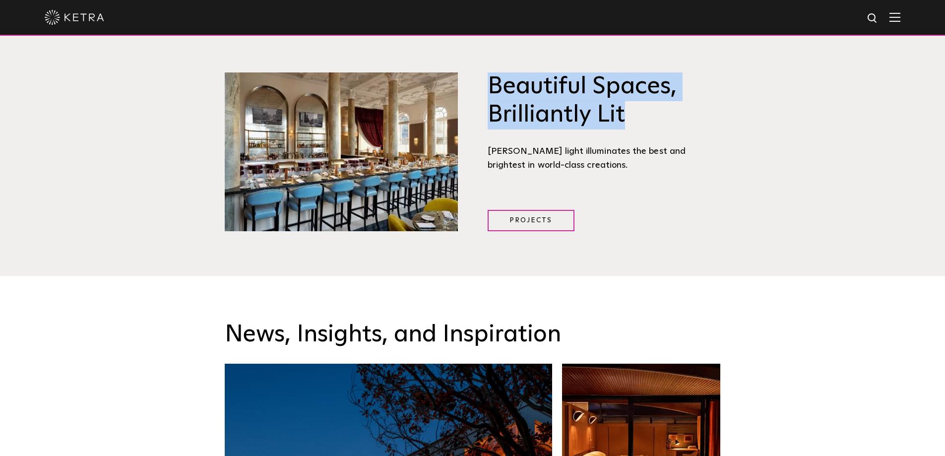
scroll to position [1241, 0]
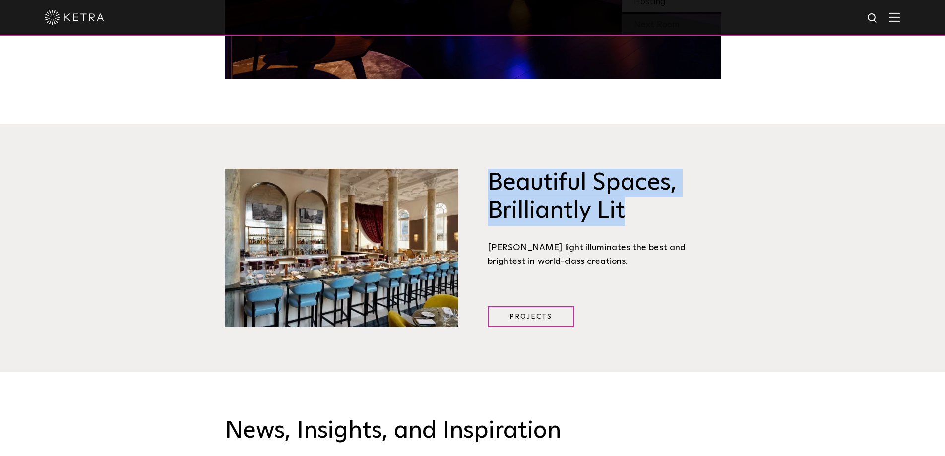
copy h3 "Beautiful Spaces, Brilliantly Lit"
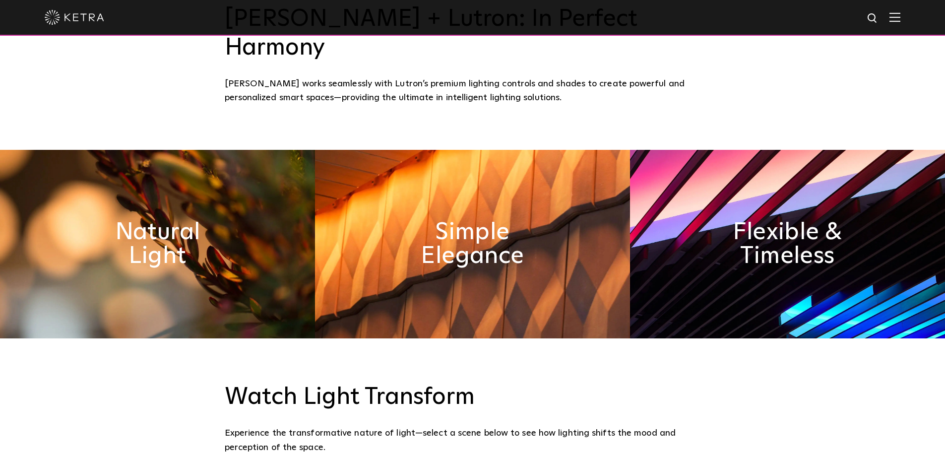
scroll to position [496, 0]
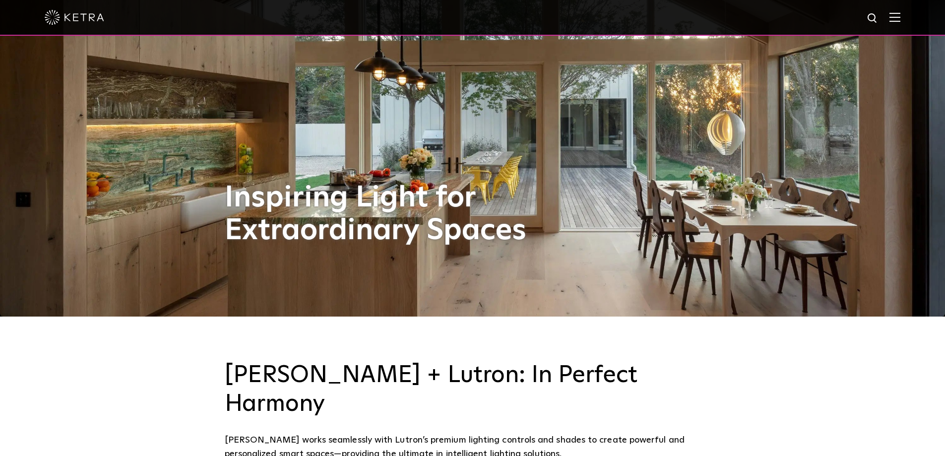
scroll to position [50, 0]
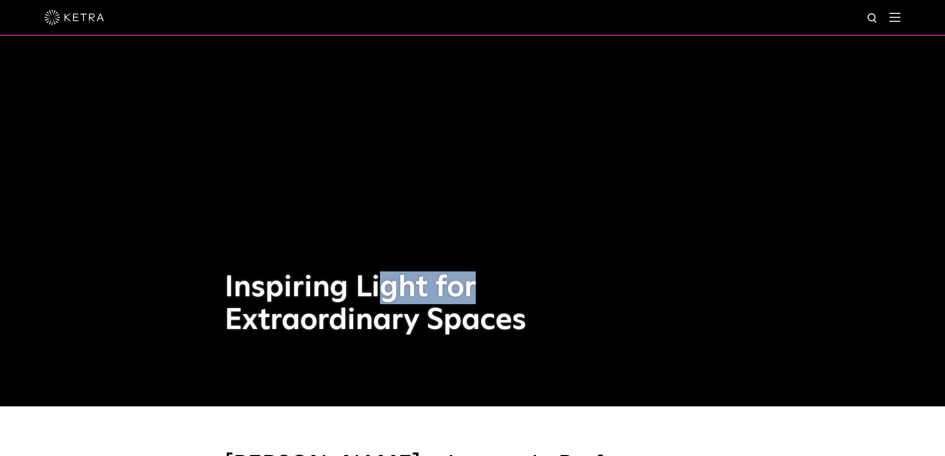
drag, startPoint x: 592, startPoint y: 79, endPoint x: 355, endPoint y: 98, distance: 238.4
click at [366, 96] on div "Inspiring Light for Extraordinary Spaces" at bounding box center [473, 178] width 496 height 456
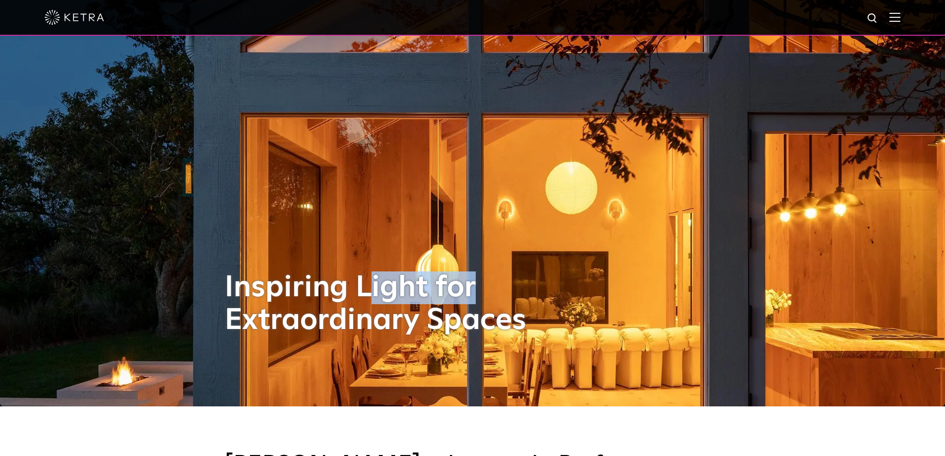
click at [611, 93] on div "Inspiring Light for Extraordinary Spaces" at bounding box center [473, 178] width 496 height 456
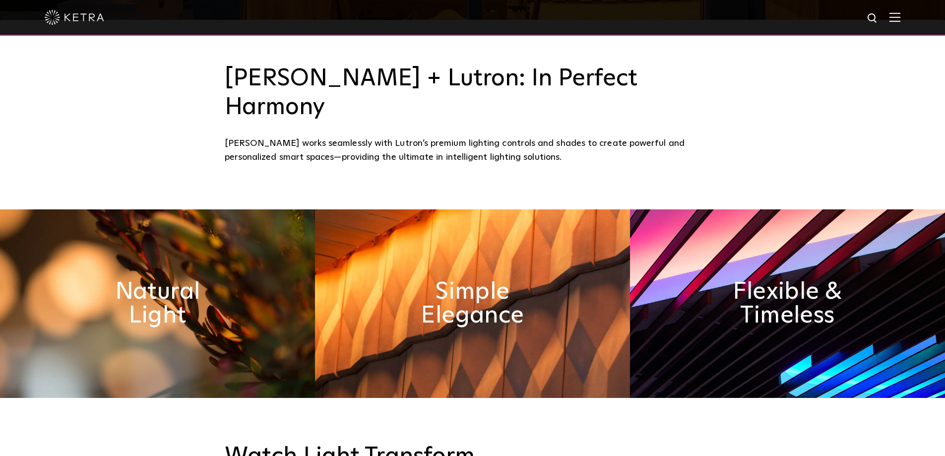
scroll to position [595, 0]
